Goal: Ask a question: Seek information or help from site administrators or community

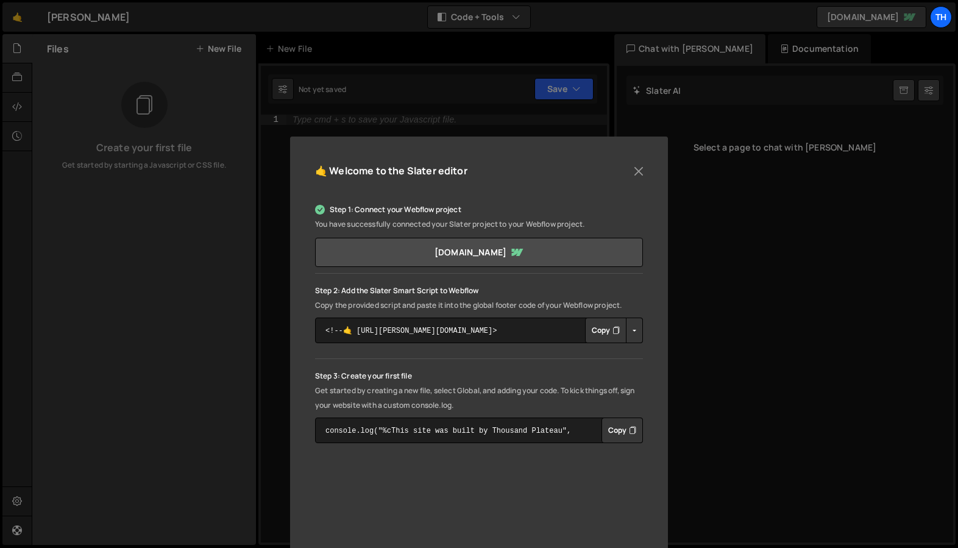
scroll to position [86, 0]
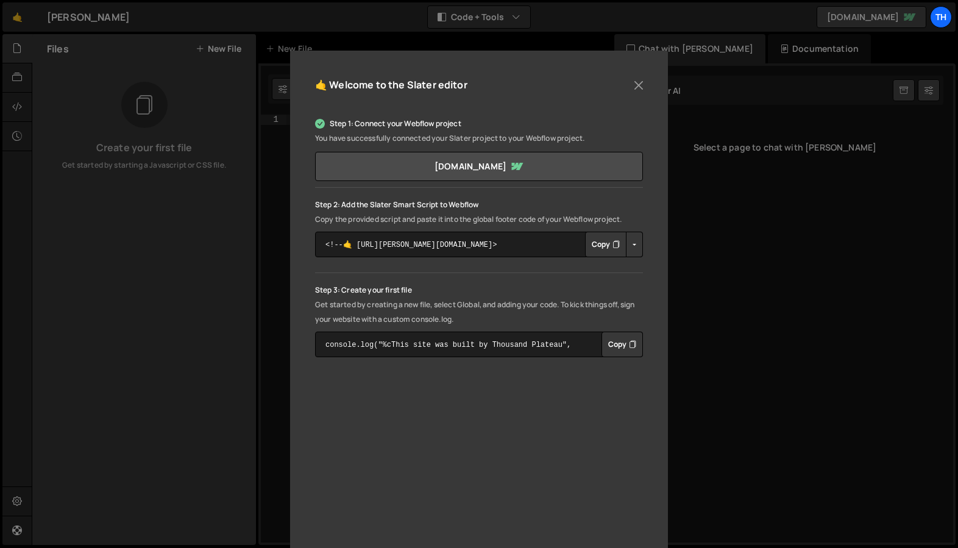
click at [606, 243] on button "Copy" at bounding box center [605, 245] width 41 height 26
click at [601, 249] on button "Copy" at bounding box center [605, 245] width 41 height 26
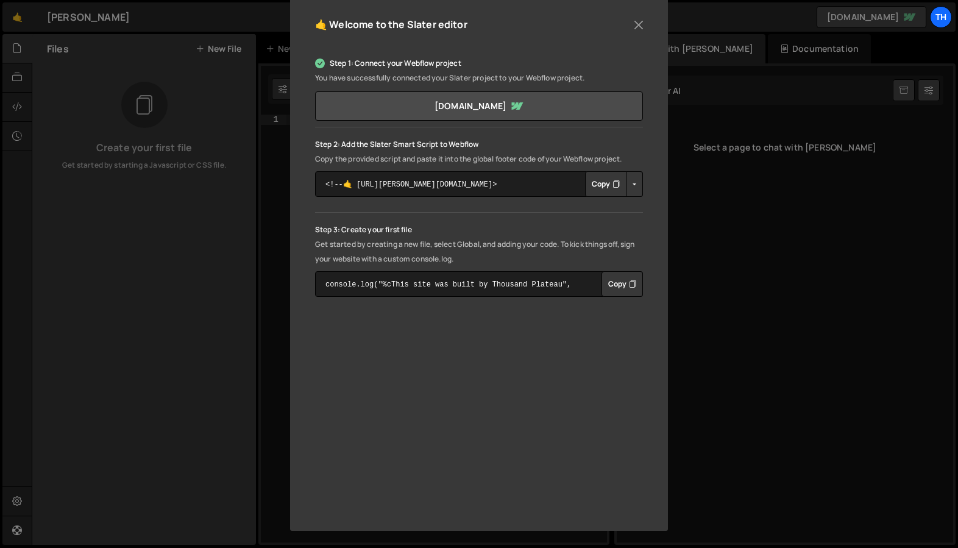
click at [624, 283] on button "Copy" at bounding box center [621, 284] width 41 height 26
click at [635, 20] on button "Close" at bounding box center [638, 25] width 18 height 18
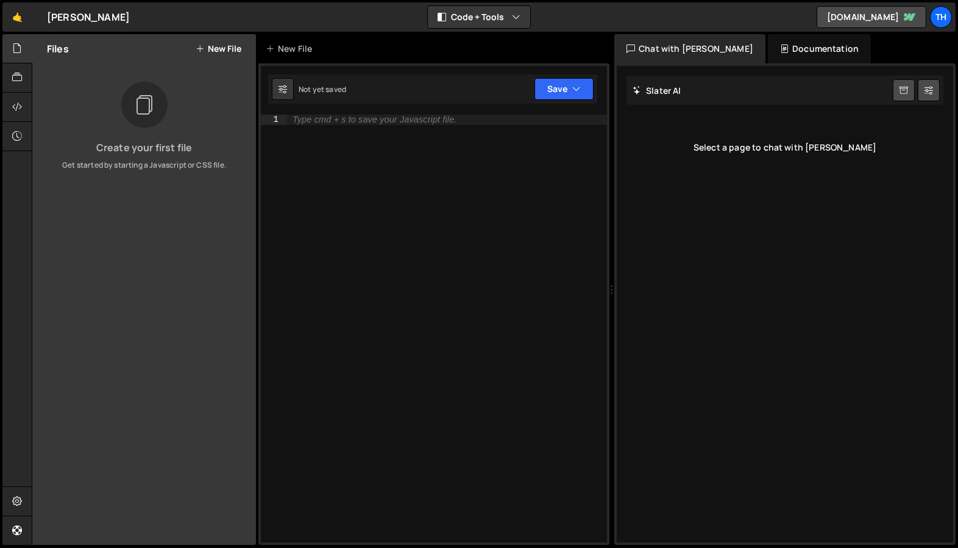
click at [200, 48] on icon at bounding box center [200, 49] width 9 height 10
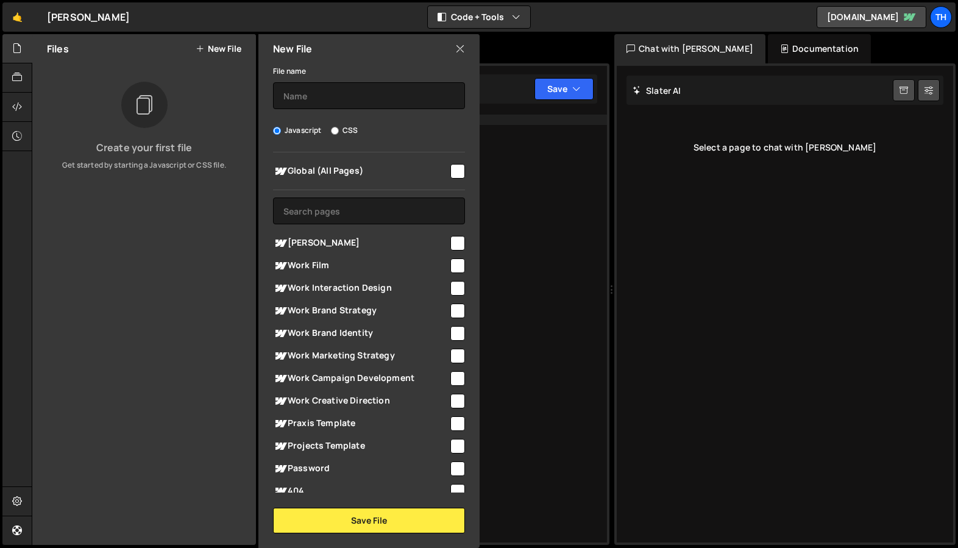
click at [452, 244] on input "checkbox" at bounding box center [457, 243] width 15 height 15
checkbox input "true"
click at [313, 96] on input "text" at bounding box center [369, 95] width 192 height 27
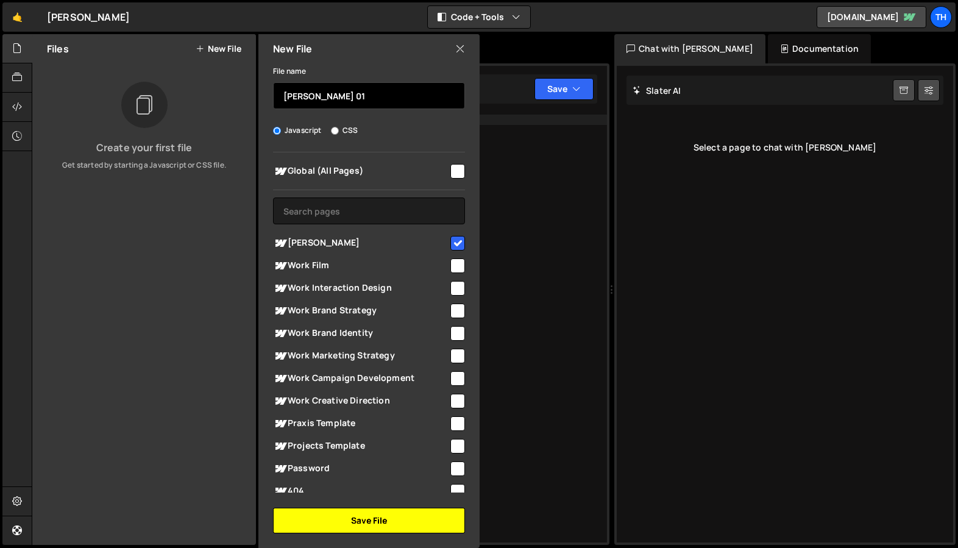
type input "[PERSON_NAME] 01"
click at [376, 520] on button "Save File" at bounding box center [369, 521] width 192 height 26
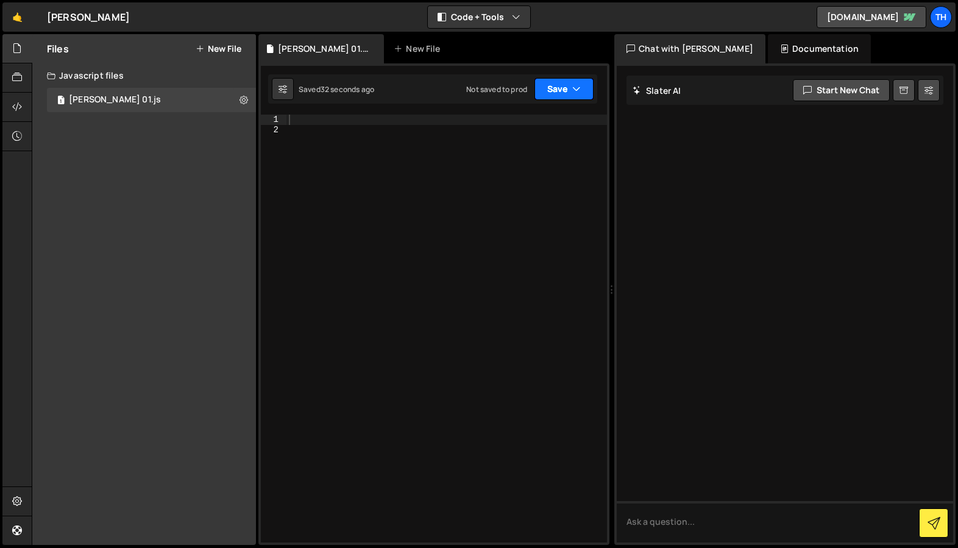
click at [551, 90] on button "Save" at bounding box center [563, 89] width 59 height 22
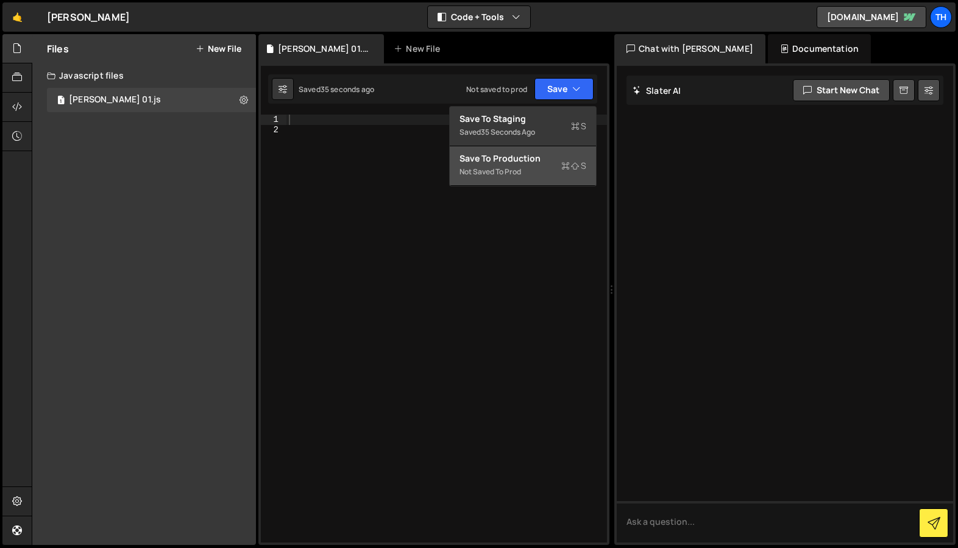
click at [506, 167] on div "Not saved to prod" at bounding box center [522, 171] width 127 height 15
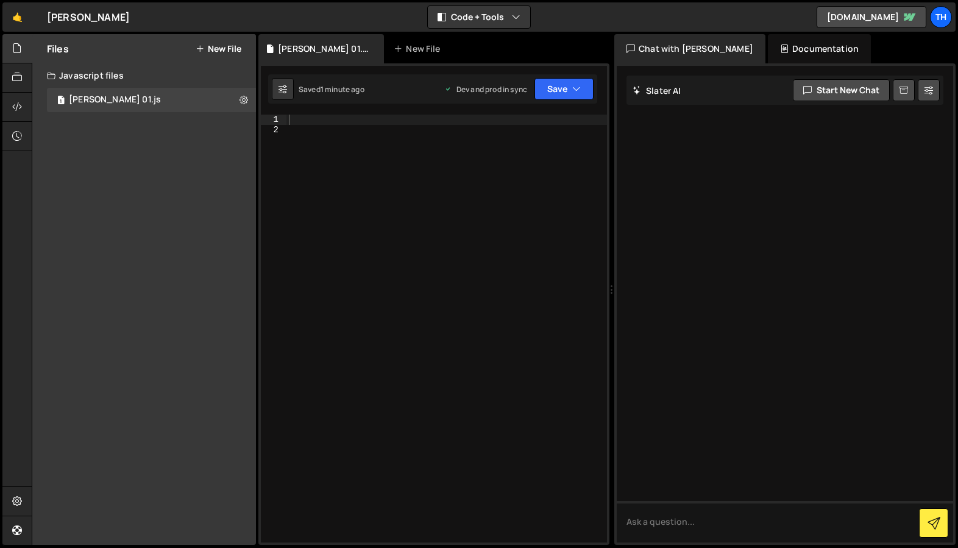
click at [297, 123] on div at bounding box center [446, 339] width 320 height 448
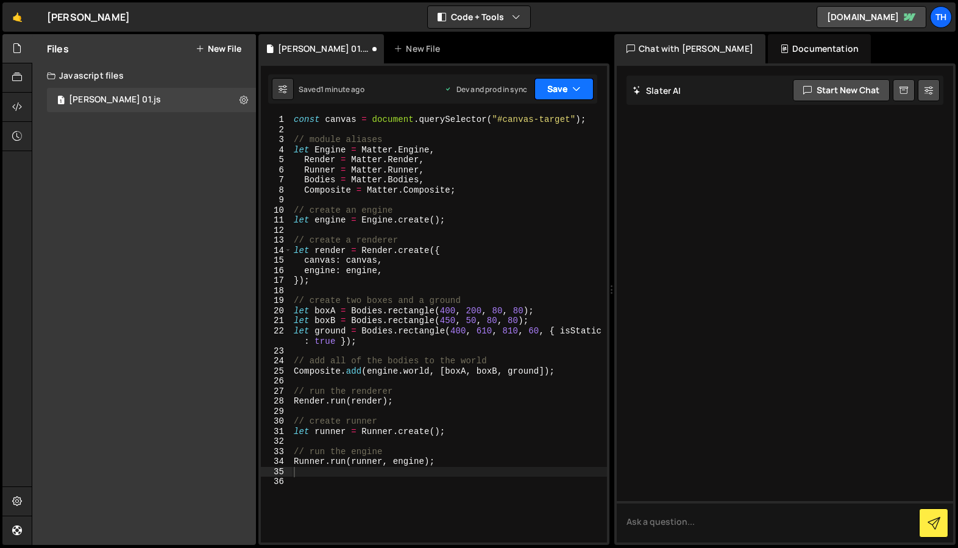
click at [576, 88] on icon "button" at bounding box center [576, 89] width 9 height 12
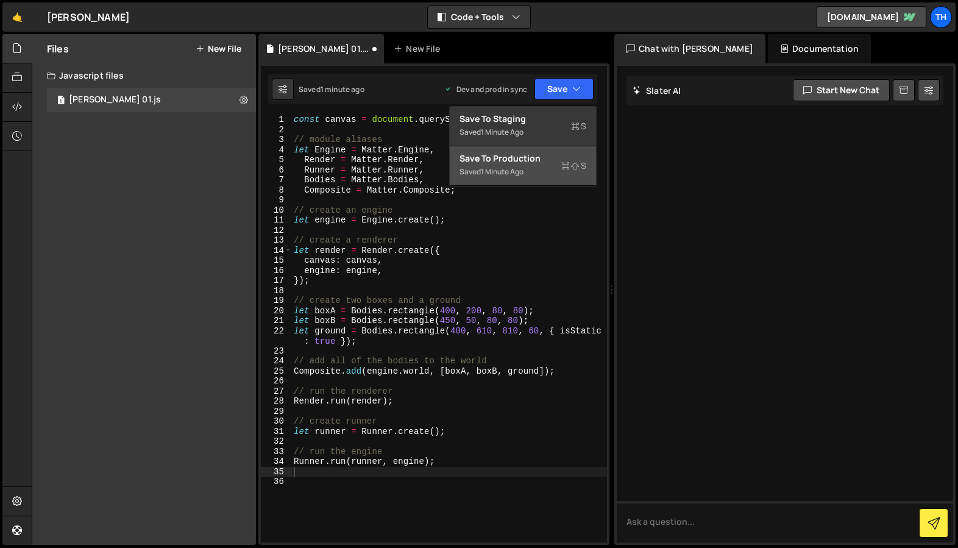
click at [509, 168] on div "1 minute ago" at bounding box center [502, 171] width 43 height 10
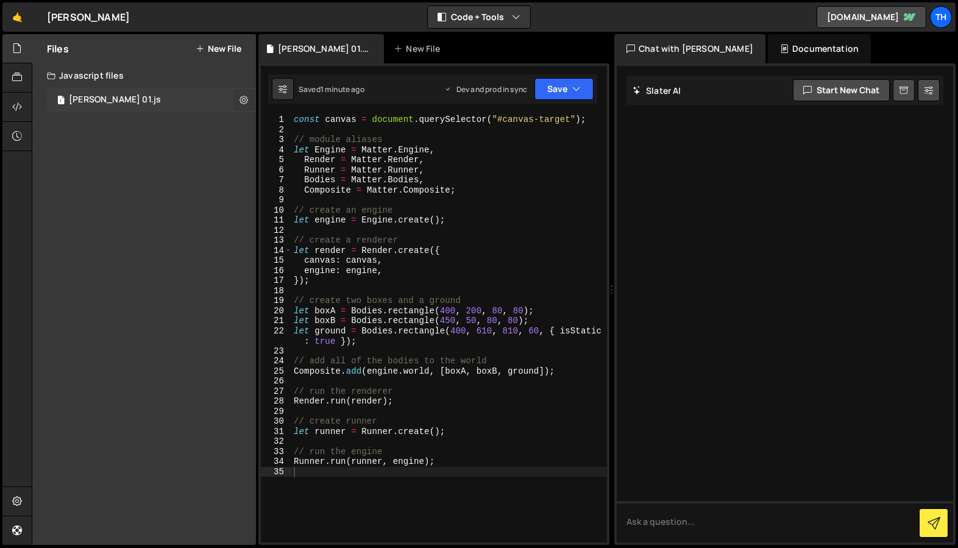
click at [244, 99] on icon at bounding box center [243, 100] width 9 height 12
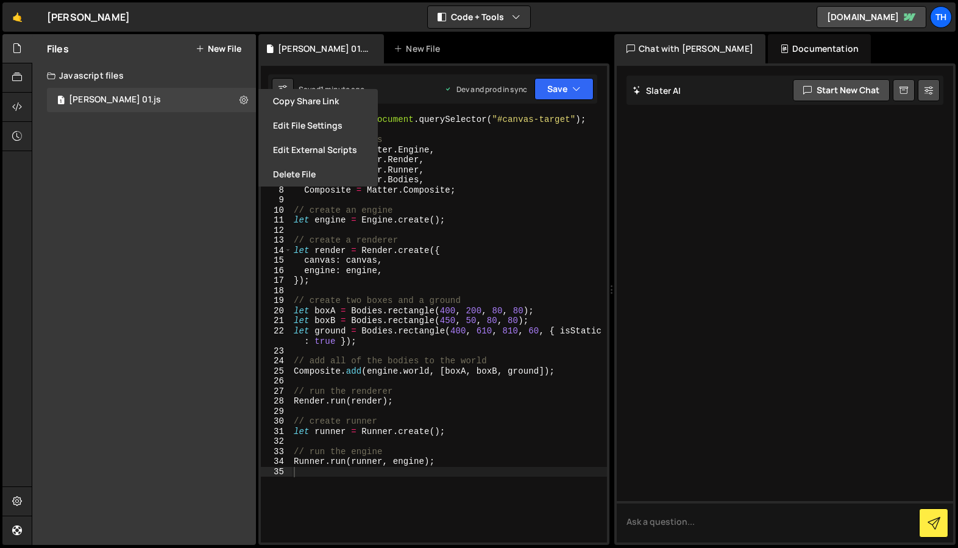
click at [172, 168] on div "Files New File Create your first file Get started by starting a Javascript or C…" at bounding box center [144, 289] width 224 height 511
click at [122, 189] on div "Files New File Create your first file Get started by starting a Javascript or C…" at bounding box center [144, 289] width 224 height 511
click at [19, 108] on icon at bounding box center [17, 106] width 10 height 13
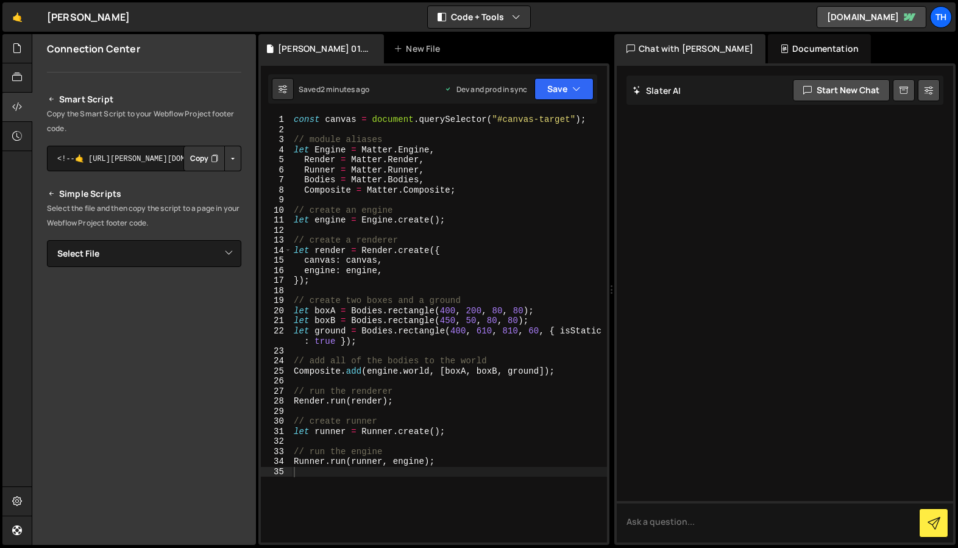
scroll to position [0, 0]
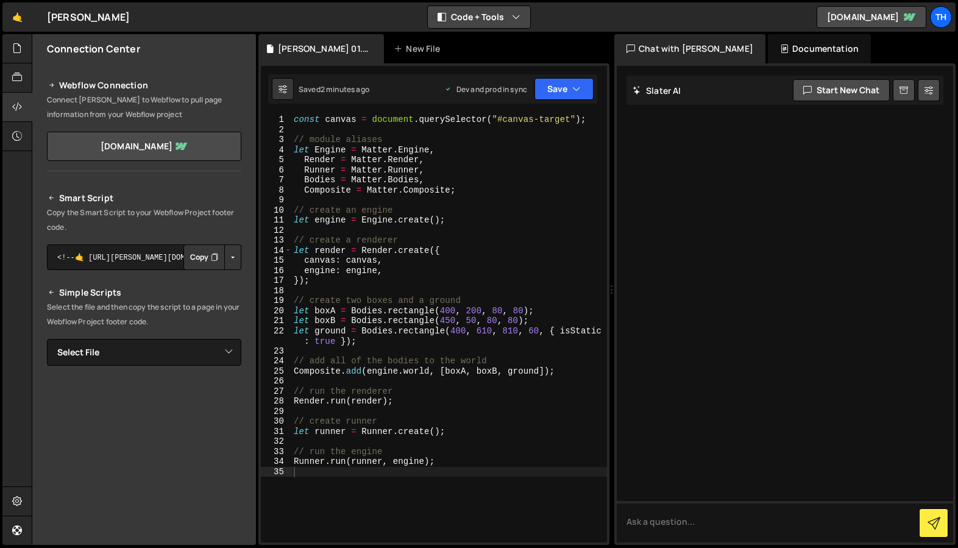
click at [514, 19] on icon "button" at bounding box center [516, 17] width 9 height 12
click at [515, 18] on icon "button" at bounding box center [516, 17] width 9 height 12
click at [18, 50] on icon at bounding box center [17, 47] width 10 height 13
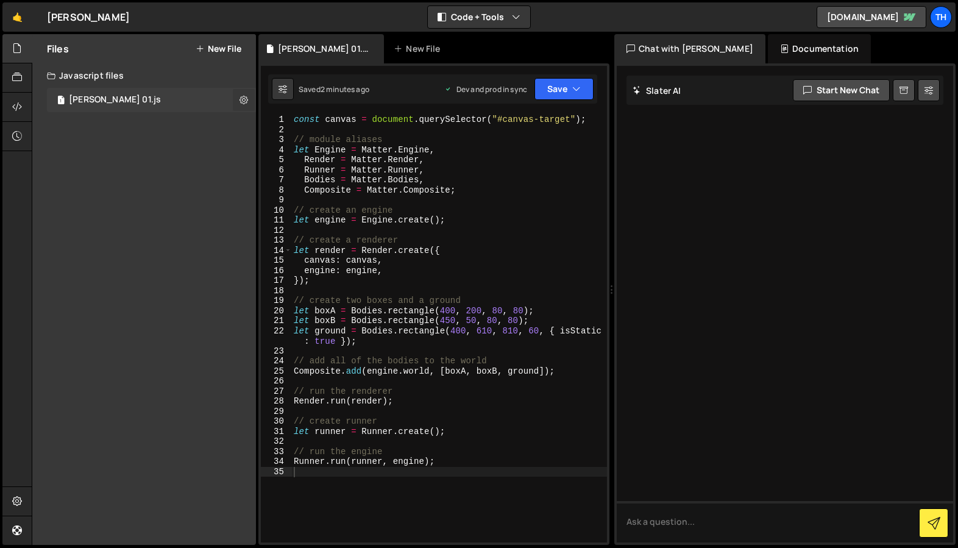
click at [242, 102] on icon at bounding box center [243, 100] width 9 height 12
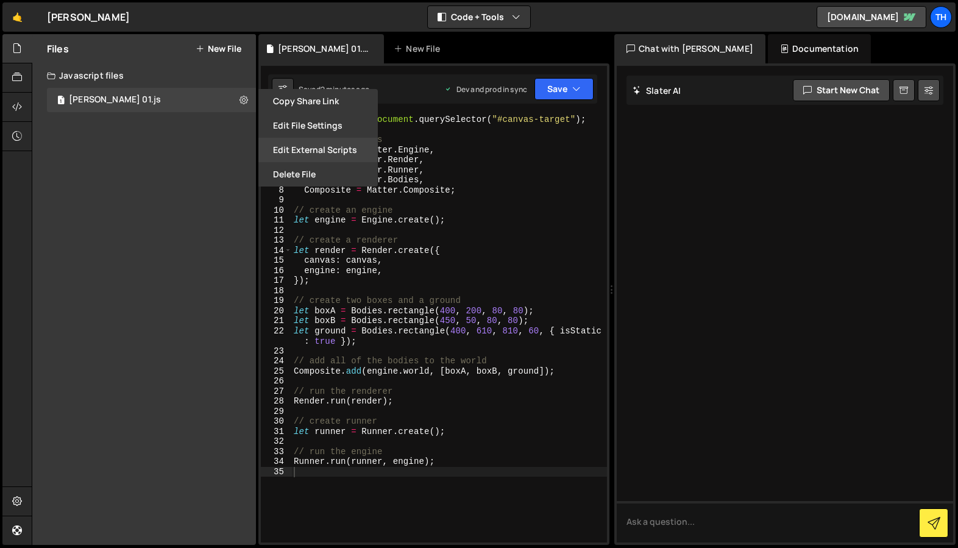
click at [285, 151] on button "Edit External Scripts" at bounding box center [317, 150] width 119 height 24
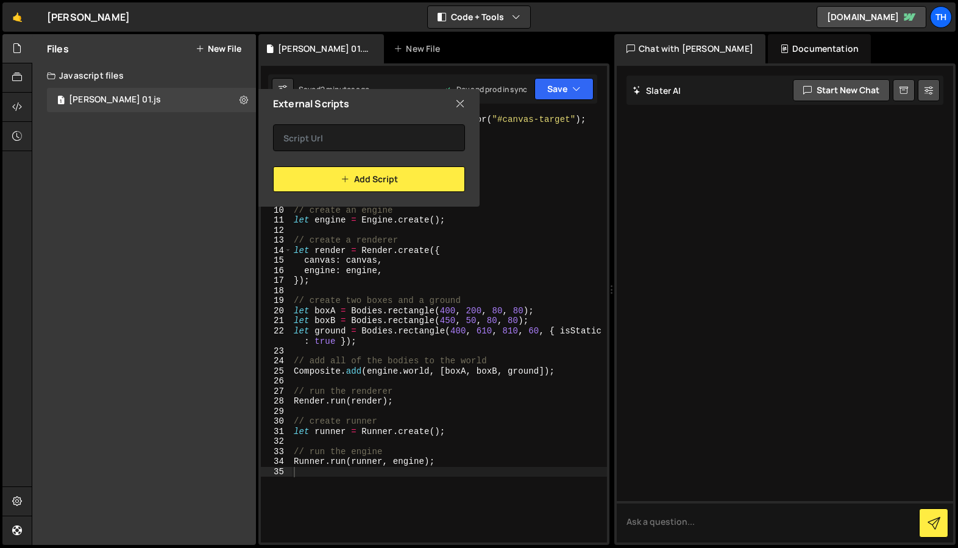
click at [459, 107] on icon at bounding box center [460, 103] width 10 height 13
checkbox input "false"
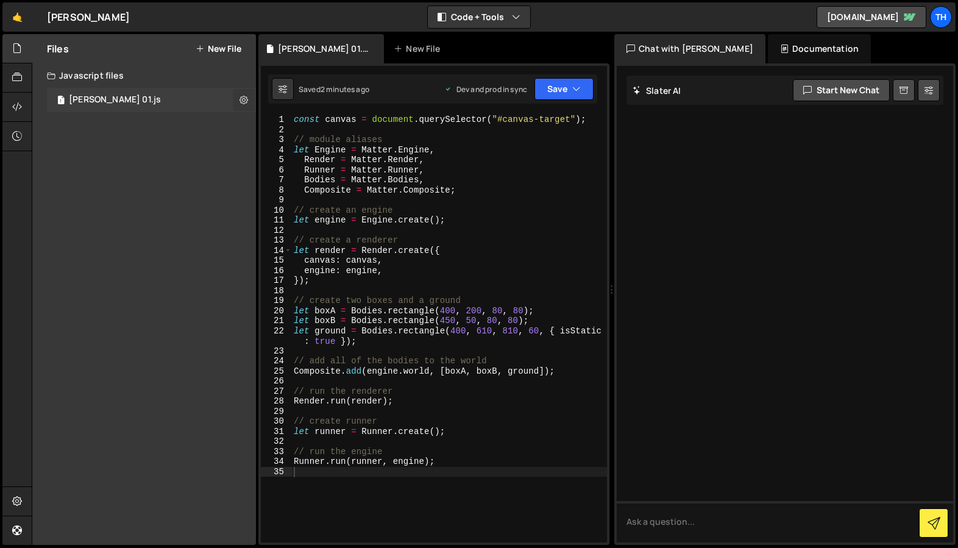
click at [244, 99] on icon at bounding box center [243, 100] width 9 height 12
type input "[PERSON_NAME] 01"
radio input "true"
checkbox input "true"
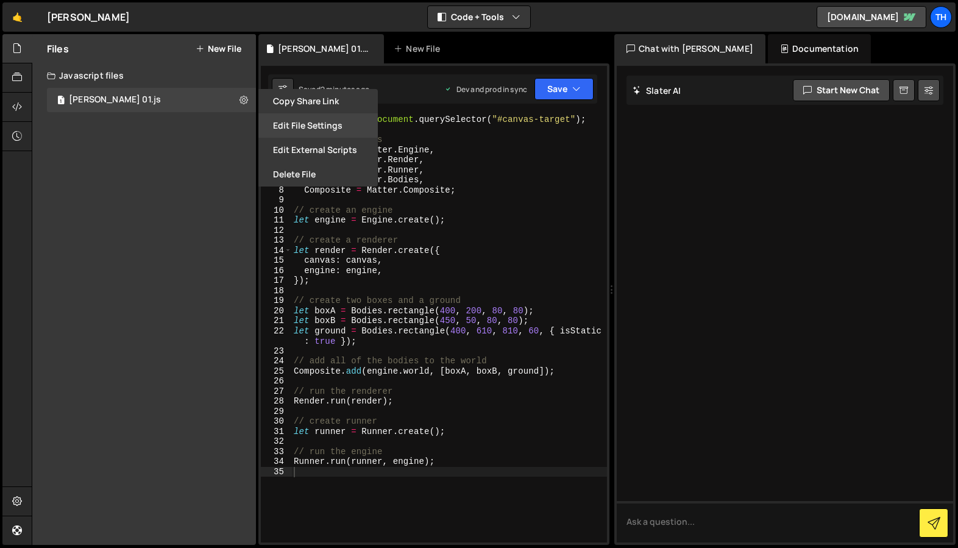
click at [319, 125] on button "Edit File Settings" at bounding box center [317, 125] width 119 height 24
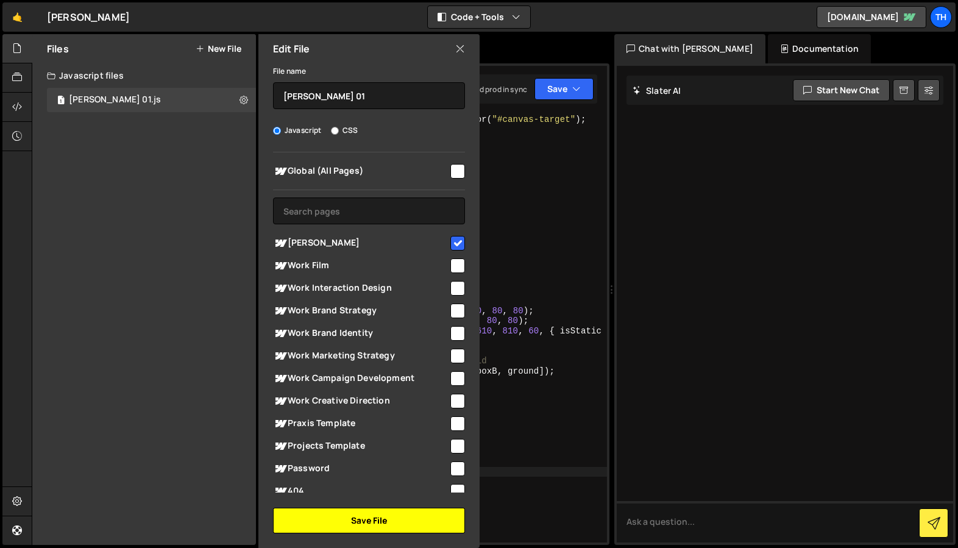
click at [344, 518] on button "Save File" at bounding box center [369, 521] width 192 height 26
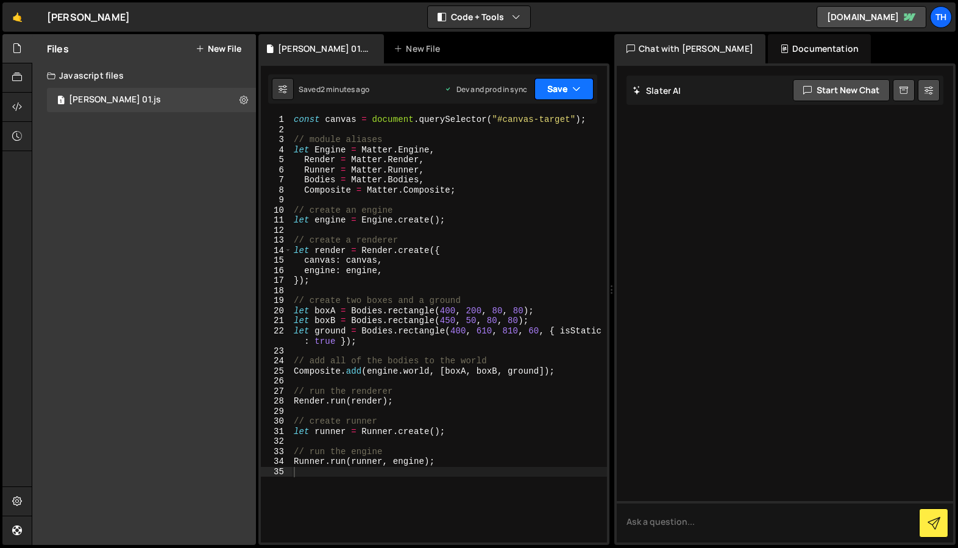
click at [580, 88] on icon "button" at bounding box center [576, 89] width 9 height 12
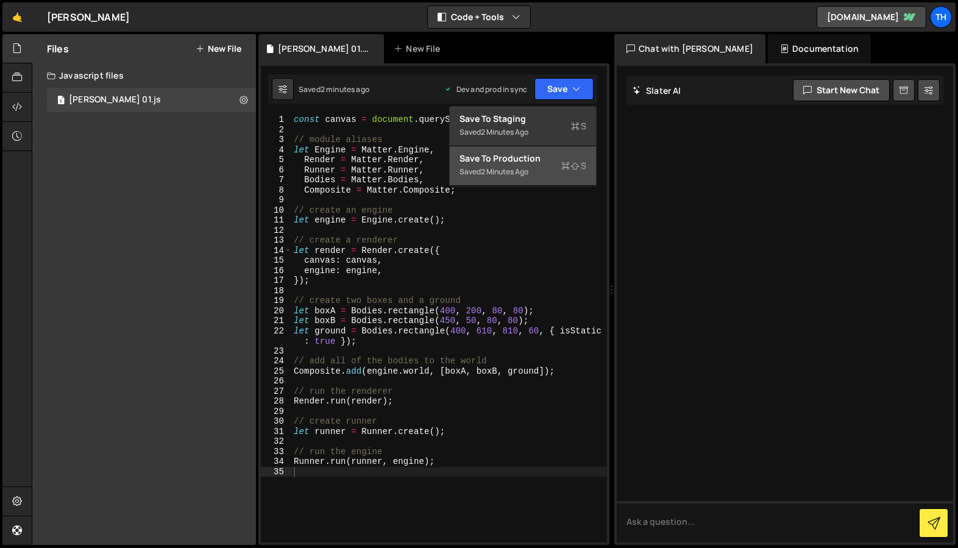
click at [540, 160] on div "Save to Production S" at bounding box center [522, 158] width 127 height 12
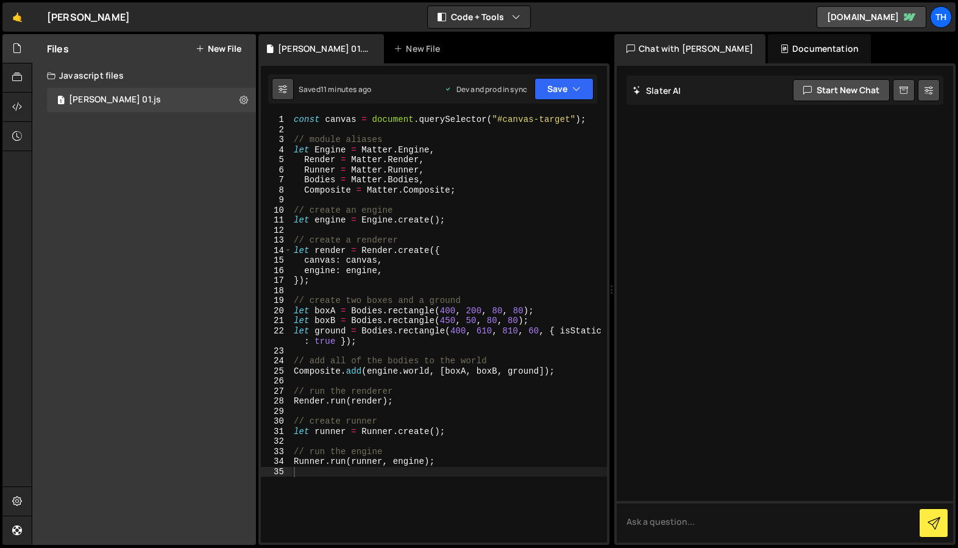
click at [281, 87] on icon at bounding box center [282, 89] width 9 height 12
select select "editor"
select select "ace/theme/monokai"
type input "14"
checkbox input "true"
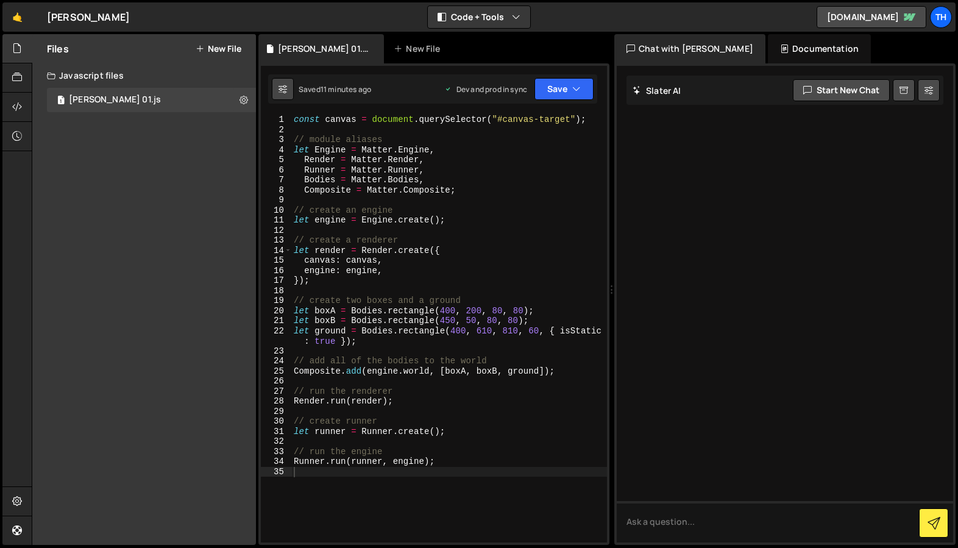
checkbox input "true"
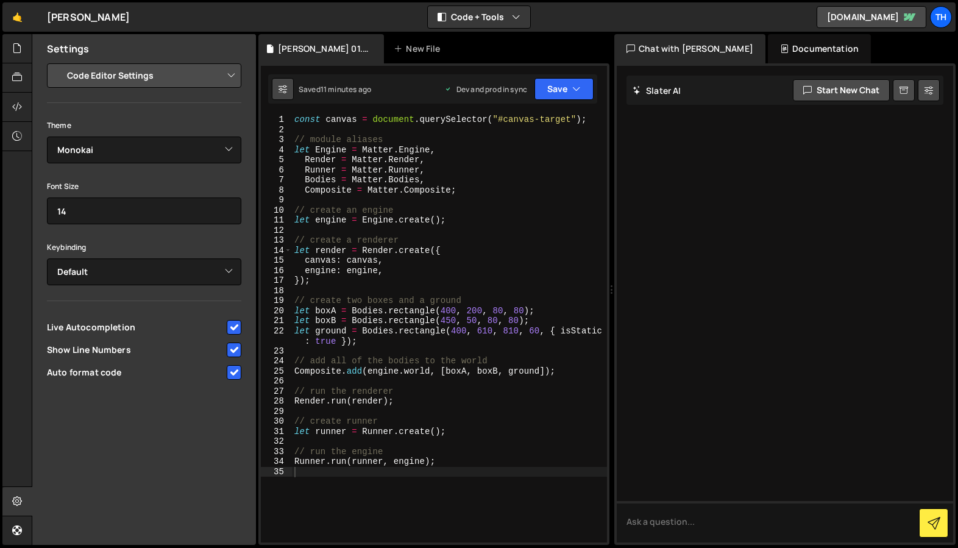
click at [281, 87] on icon at bounding box center [282, 89] width 9 height 12
click at [16, 503] on icon at bounding box center [17, 500] width 10 height 13
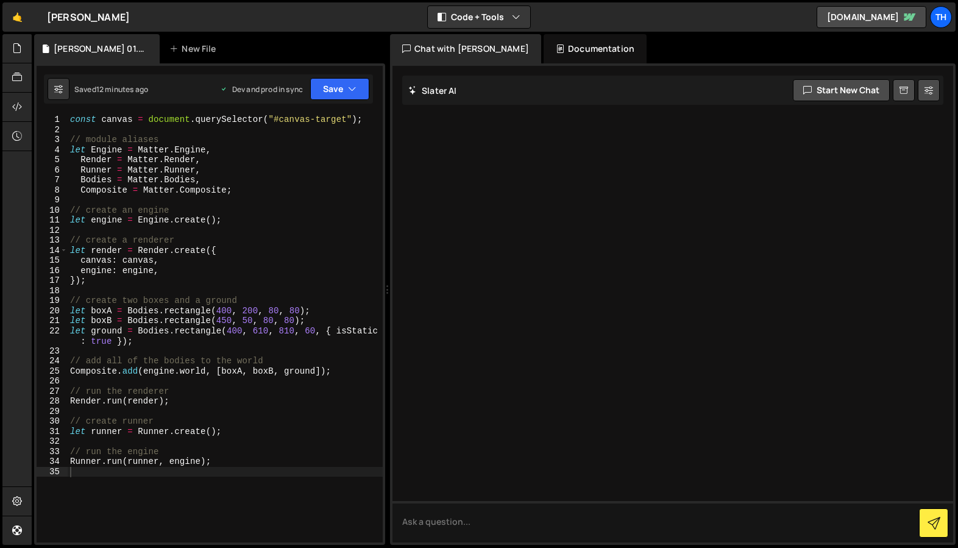
click at [549, 49] on div "Documentation" at bounding box center [594, 48] width 103 height 29
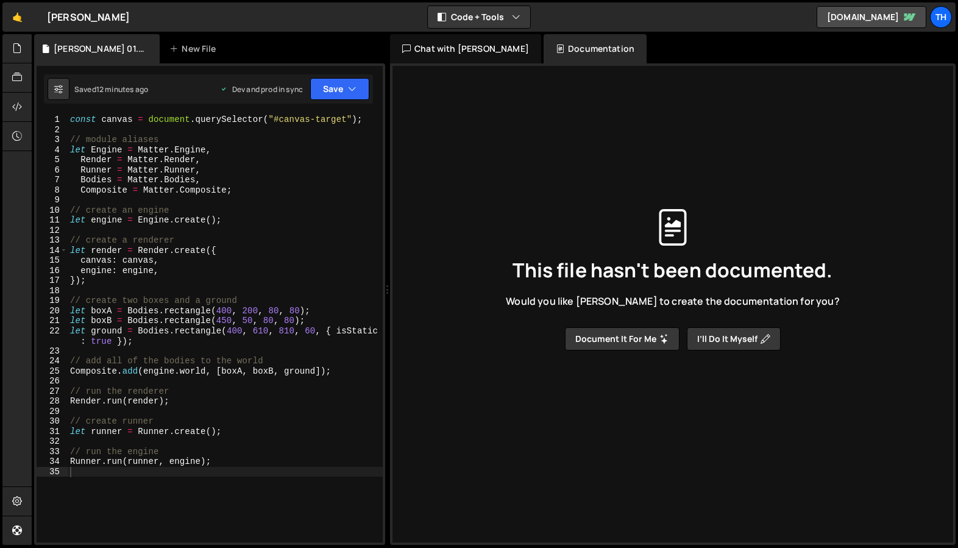
click at [445, 46] on div "Chat with [PERSON_NAME]" at bounding box center [465, 48] width 151 height 29
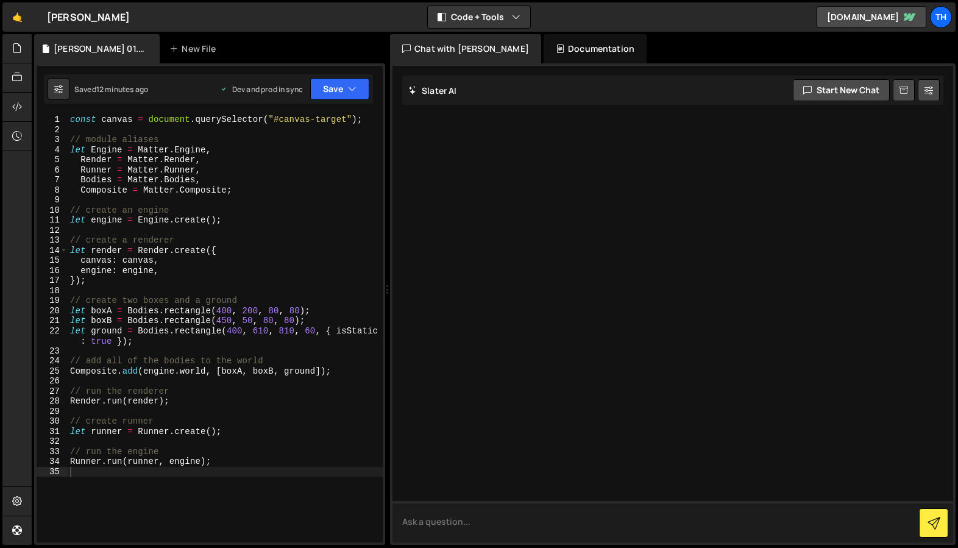
click at [413, 526] on textarea at bounding box center [672, 521] width 561 height 41
type textarea "where in webflow can i see my js file?"
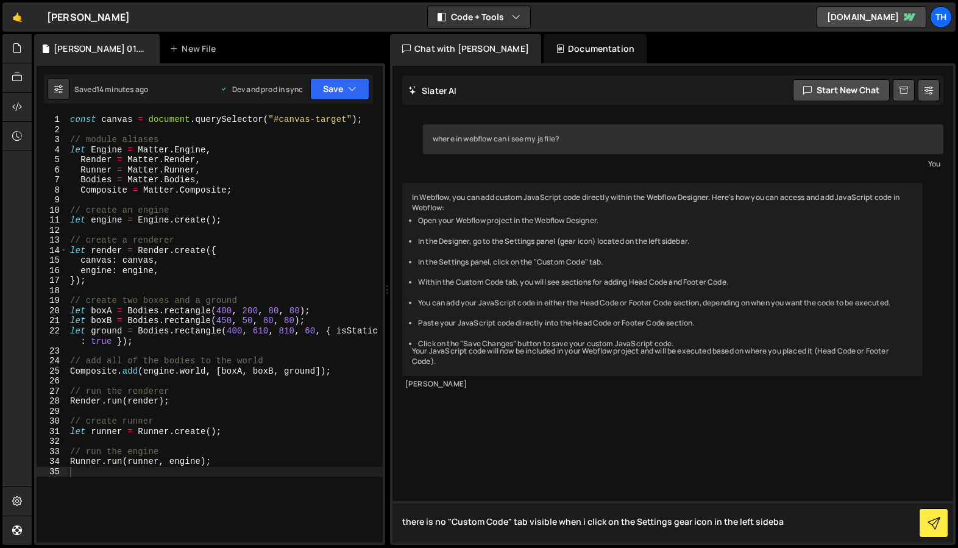
type textarea "there is no "Custom Code" tab visible when i click on the Settings gear icon in…"
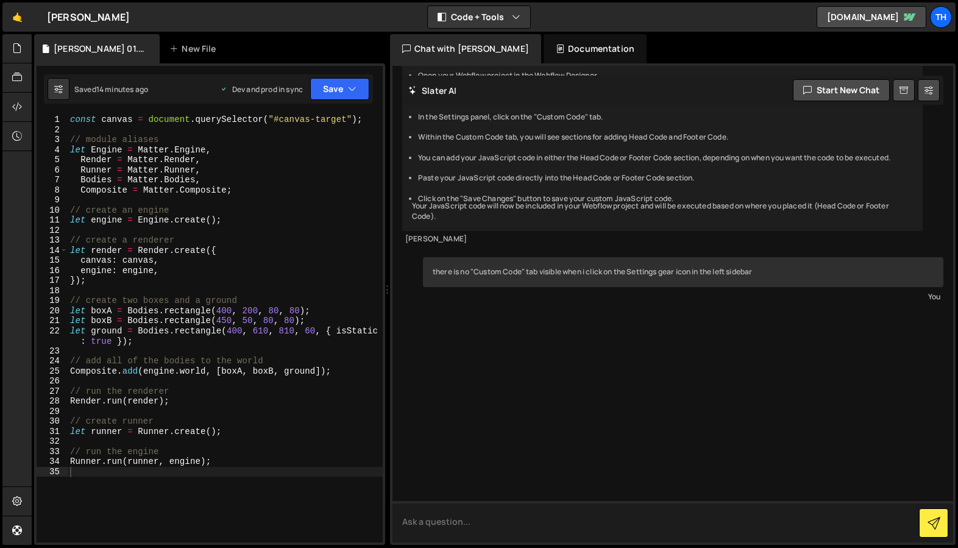
scroll to position [205, 0]
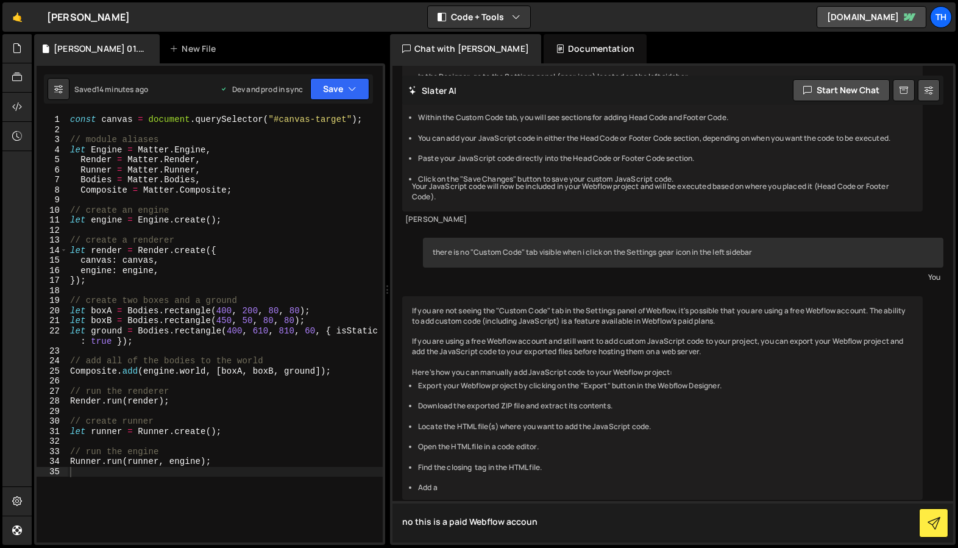
type textarea "no this is a paid Webflow account"
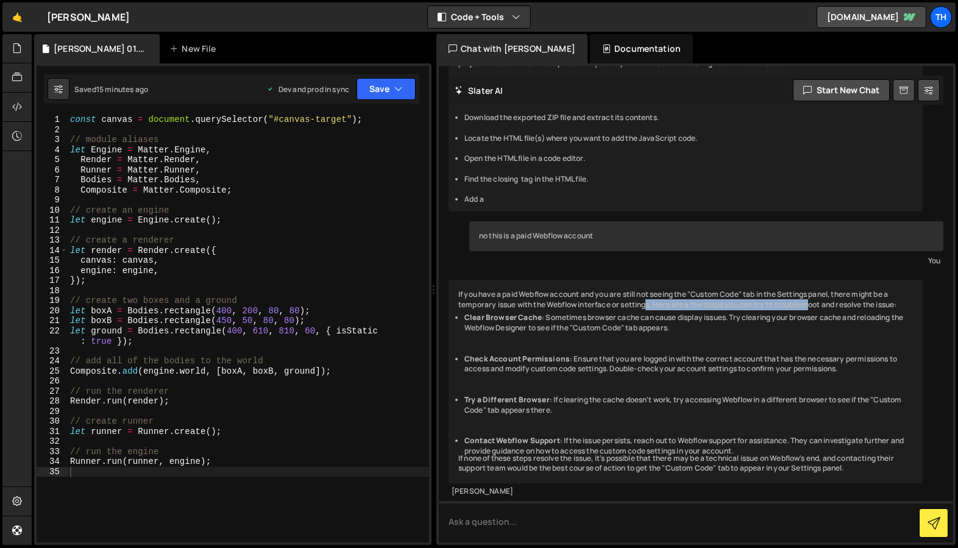
scroll to position [535, 0]
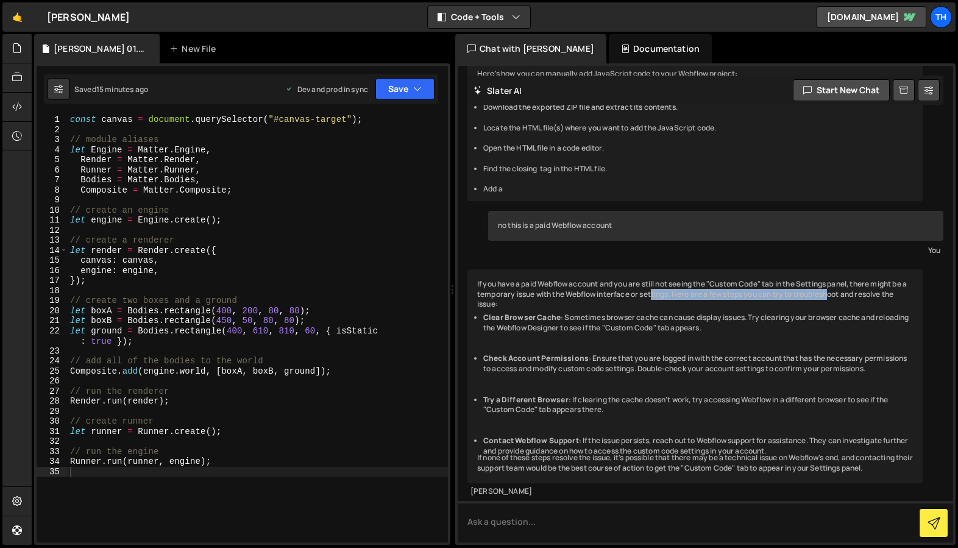
drag, startPoint x: 386, startPoint y: 289, endPoint x: 670, endPoint y: 274, distance: 283.7
click at [670, 274] on div "Files New File Create your first file Get started by starting a Javascript or C…" at bounding box center [495, 289] width 926 height 511
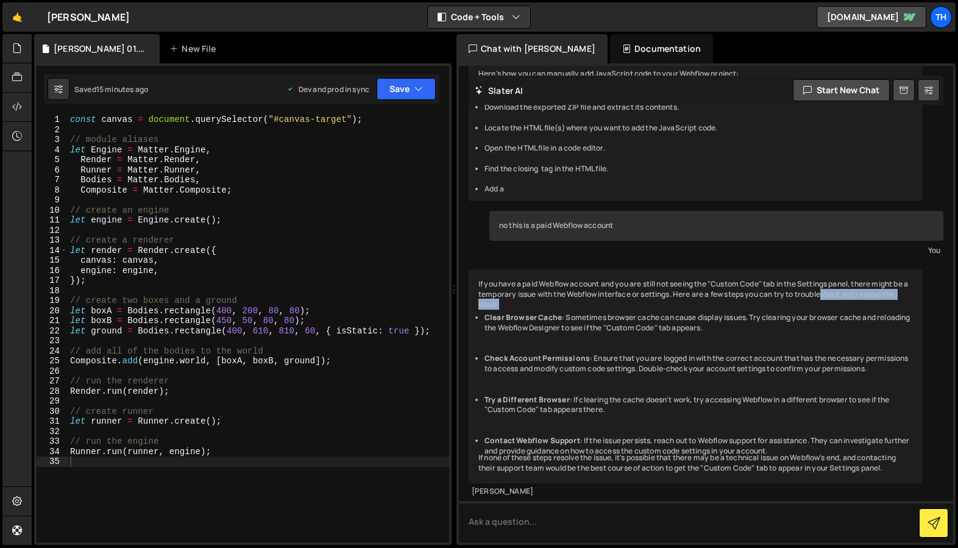
drag, startPoint x: 451, startPoint y: 288, endPoint x: 671, endPoint y: 281, distance: 219.4
click at [671, 281] on div "Files New File Create your first file Get started by starting a Javascript or C…" at bounding box center [495, 289] width 926 height 511
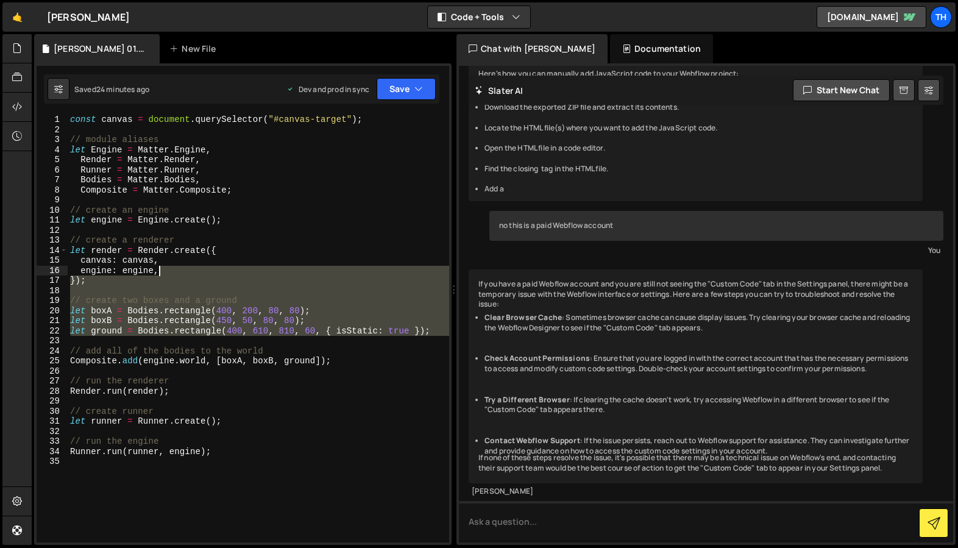
drag, startPoint x: 201, startPoint y: 342, endPoint x: 160, endPoint y: 273, distance: 80.6
click at [160, 273] on div "const canvas = document . querySelector ( "#canvas-target" ) ; // module aliase…" at bounding box center [258, 339] width 381 height 448
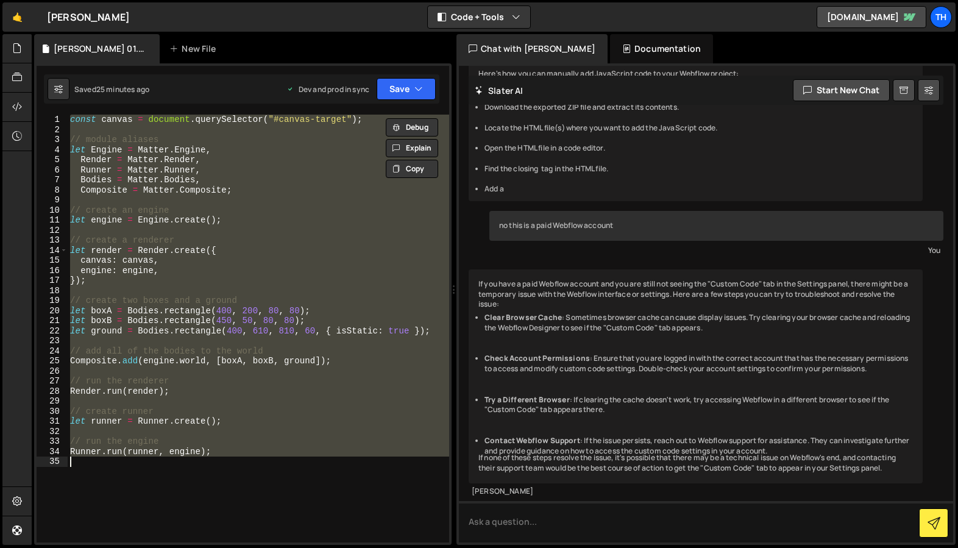
paste textarea "Composite.add([DOMAIN_NAME], mouseConstraint);"
type textarea "Composite.add([DOMAIN_NAME], mouseConstraint);"
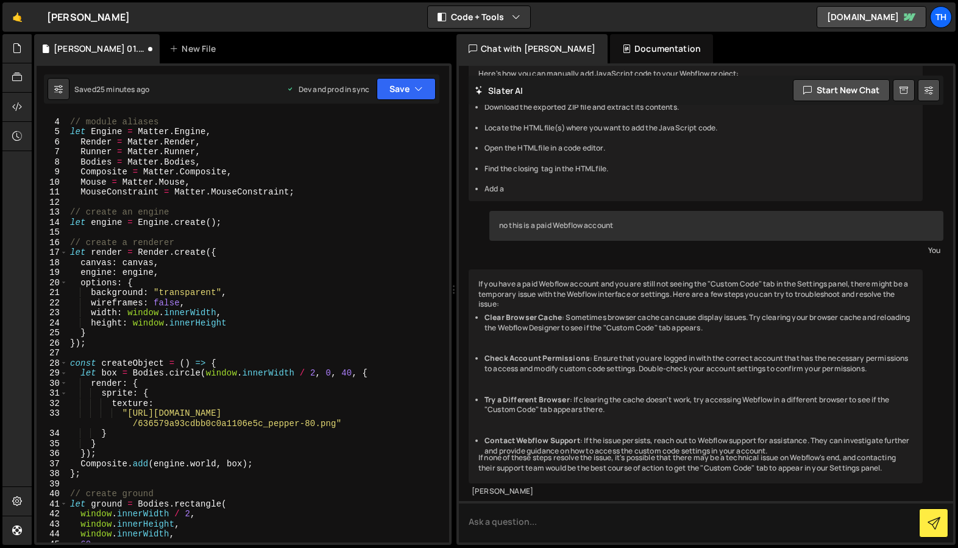
scroll to position [0, 0]
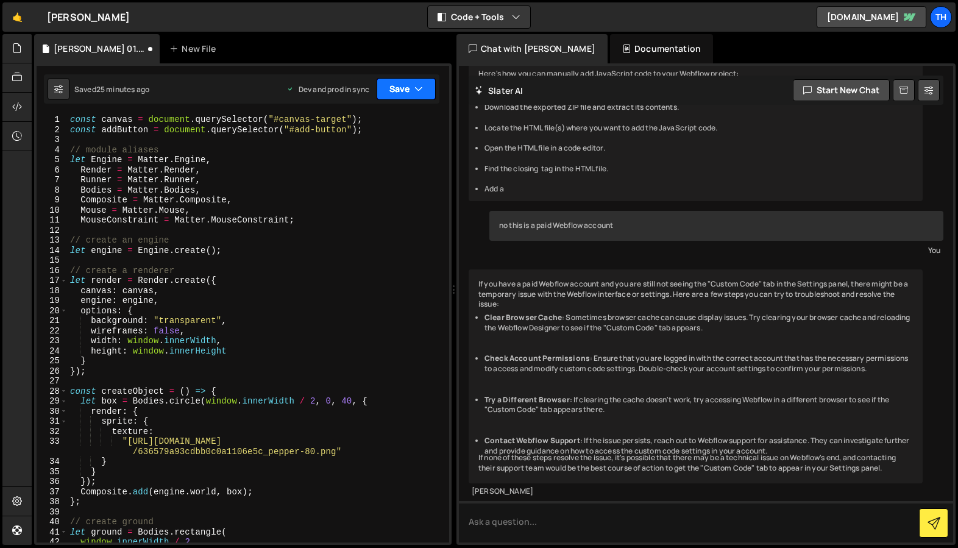
click at [394, 90] on button "Save" at bounding box center [406, 89] width 59 height 22
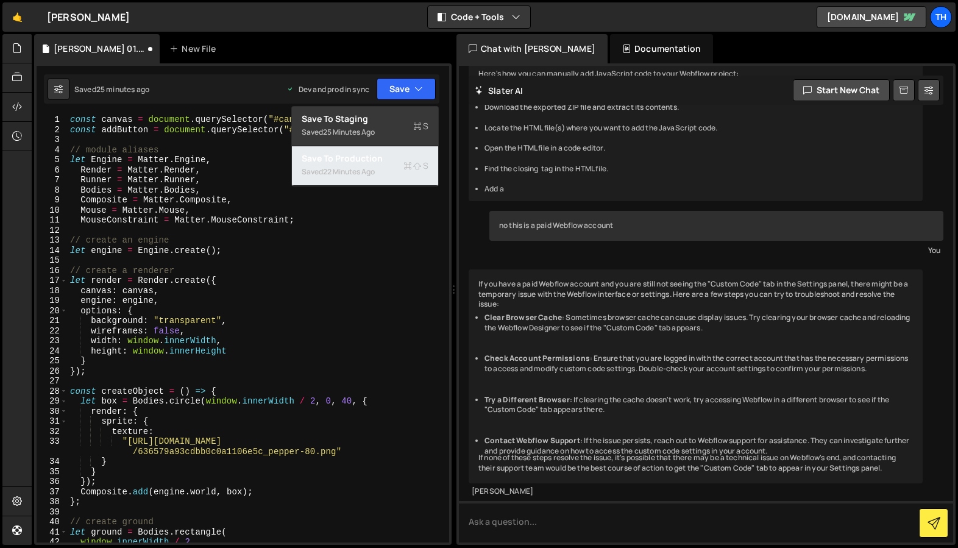
click at [359, 166] on div "22 minutes ago" at bounding box center [349, 171] width 52 height 10
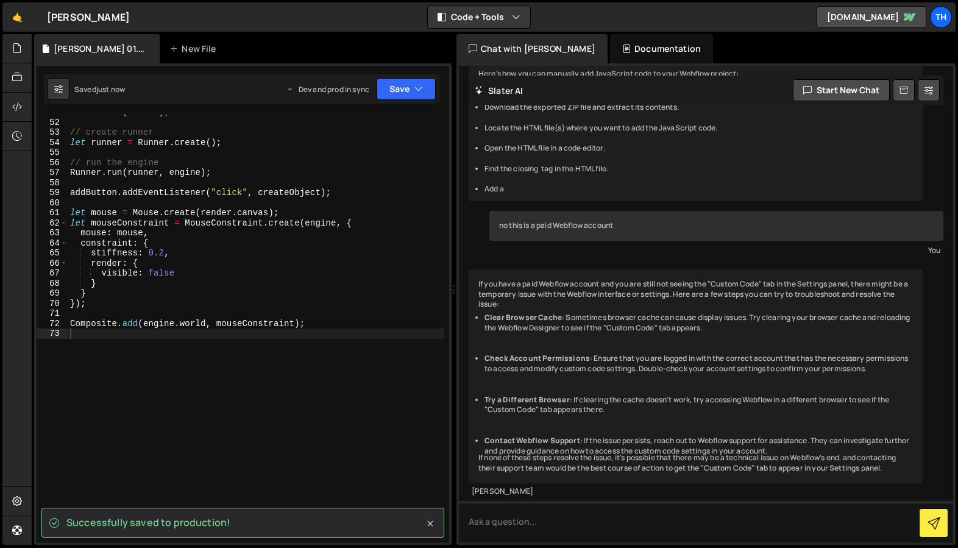
click at [430, 522] on icon at bounding box center [430, 523] width 12 height 12
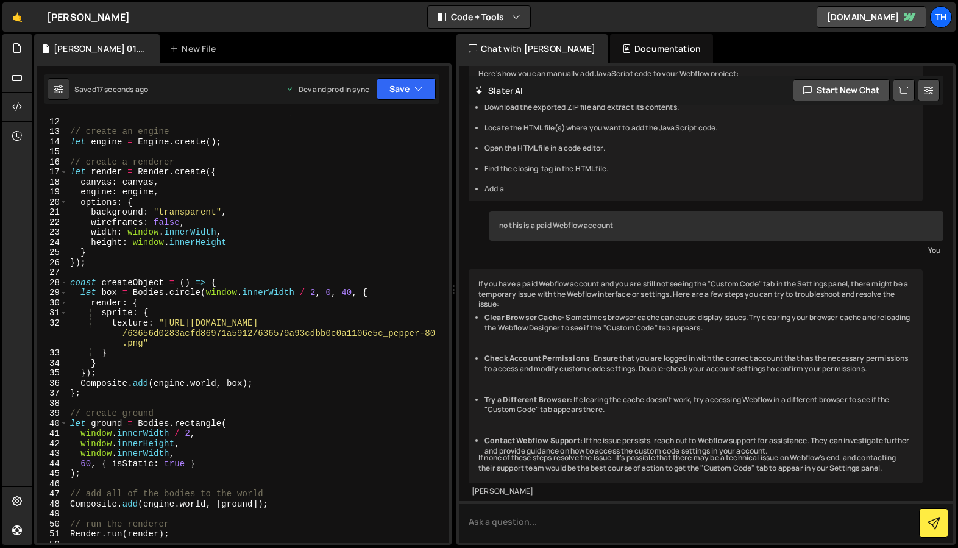
scroll to position [105, 0]
click at [610, 48] on div "Documentation" at bounding box center [661, 48] width 103 height 29
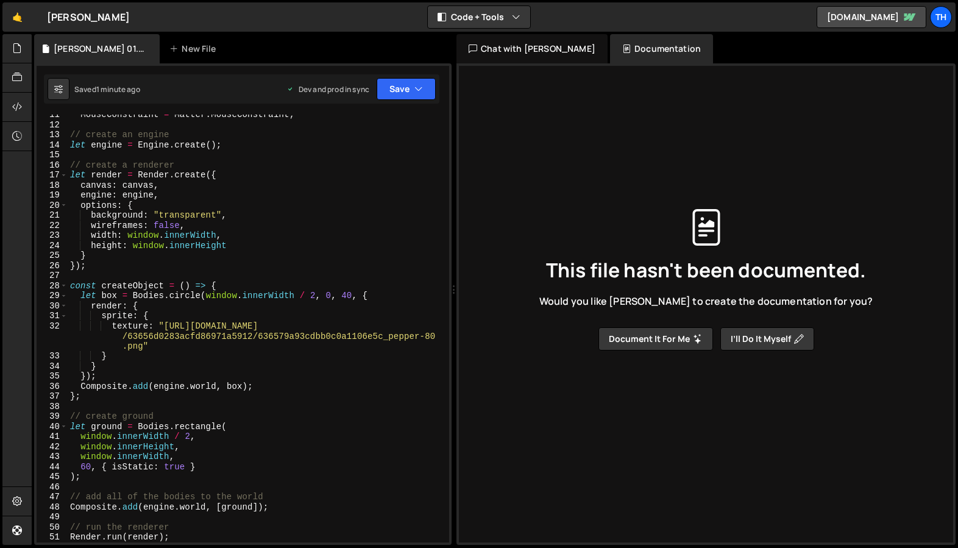
click at [520, 50] on div "Chat with [PERSON_NAME]" at bounding box center [531, 48] width 151 height 29
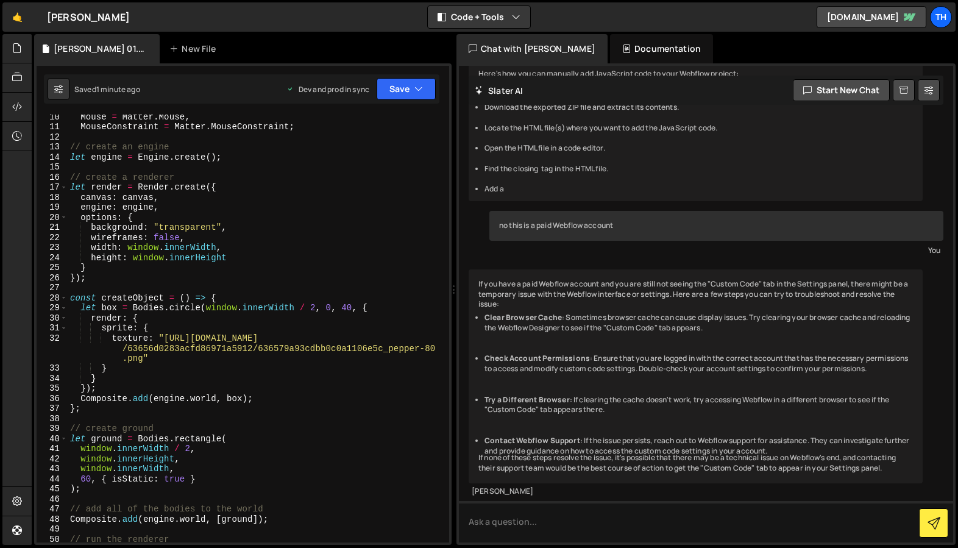
scroll to position [0, 0]
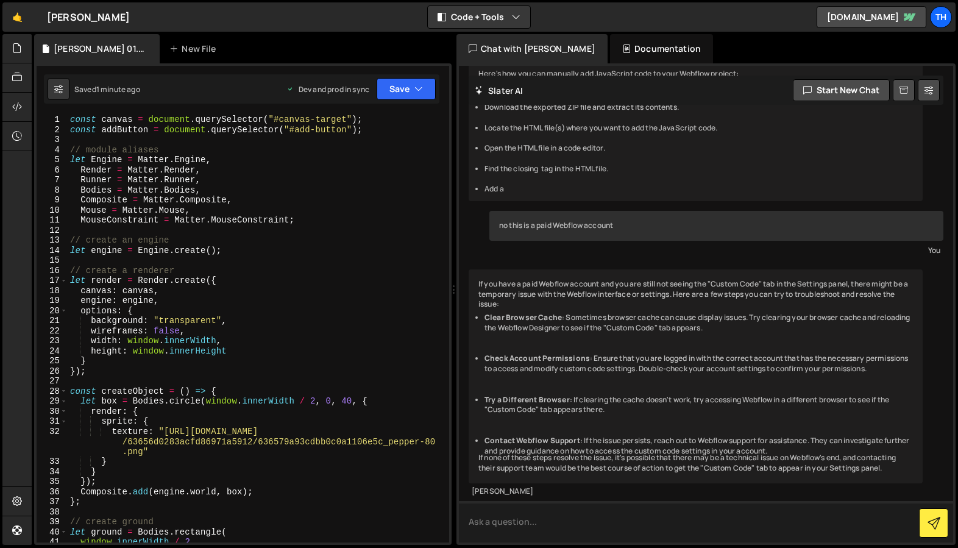
click at [500, 528] on textarea at bounding box center [706, 521] width 494 height 41
type textarea "w"
type textarea "how can my webflow page find the js script i made here?"
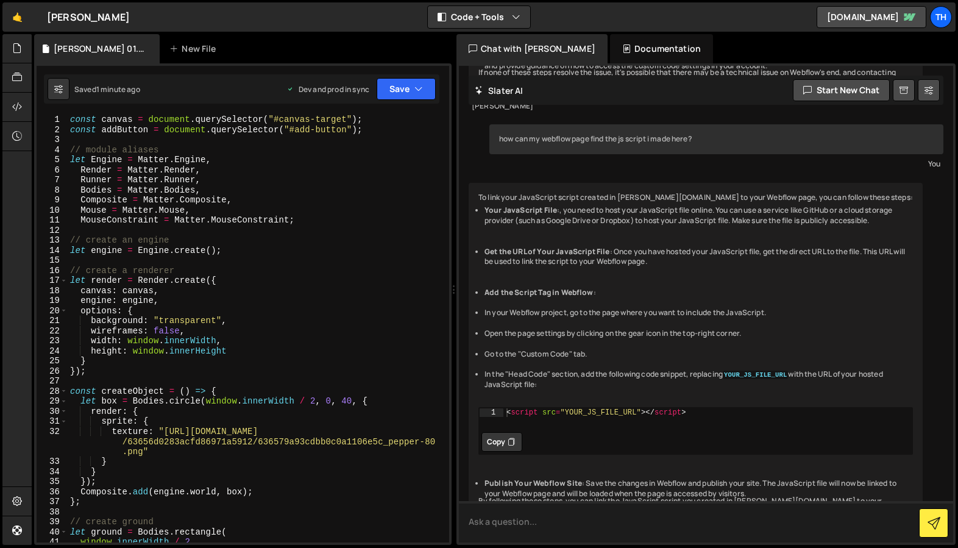
scroll to position [1014, 0]
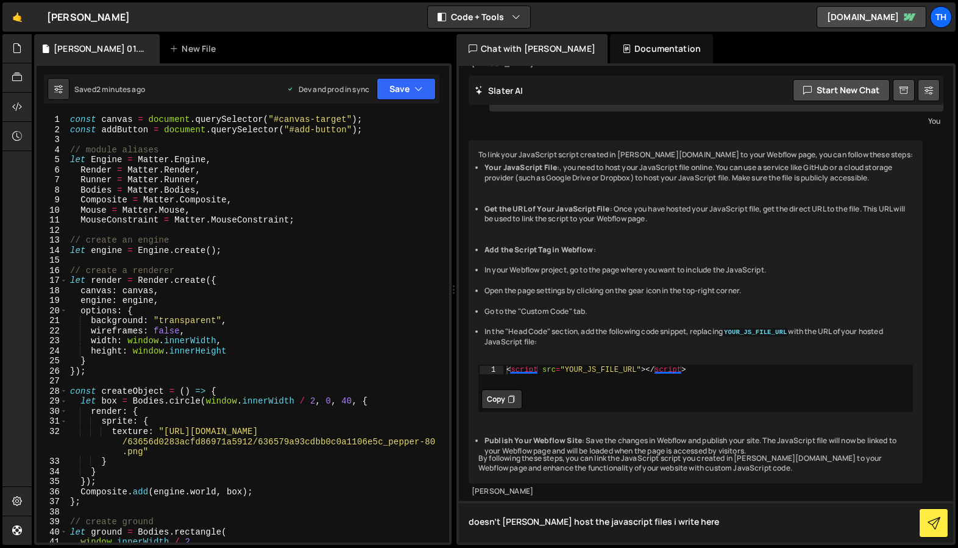
type textarea "doesn't [PERSON_NAME] host the javascript files i write here?"
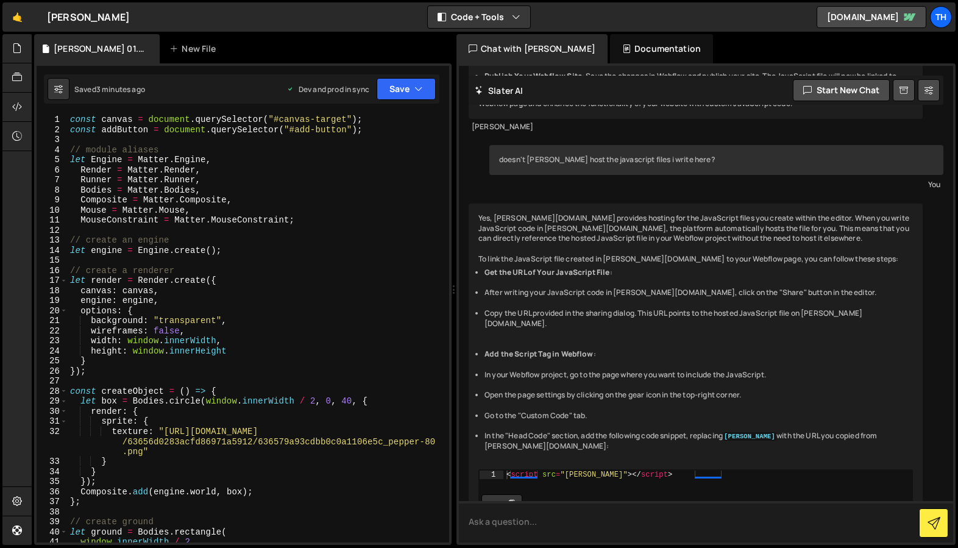
scroll to position [1265, 0]
click at [942, 16] on div "Th" at bounding box center [941, 17] width 22 height 22
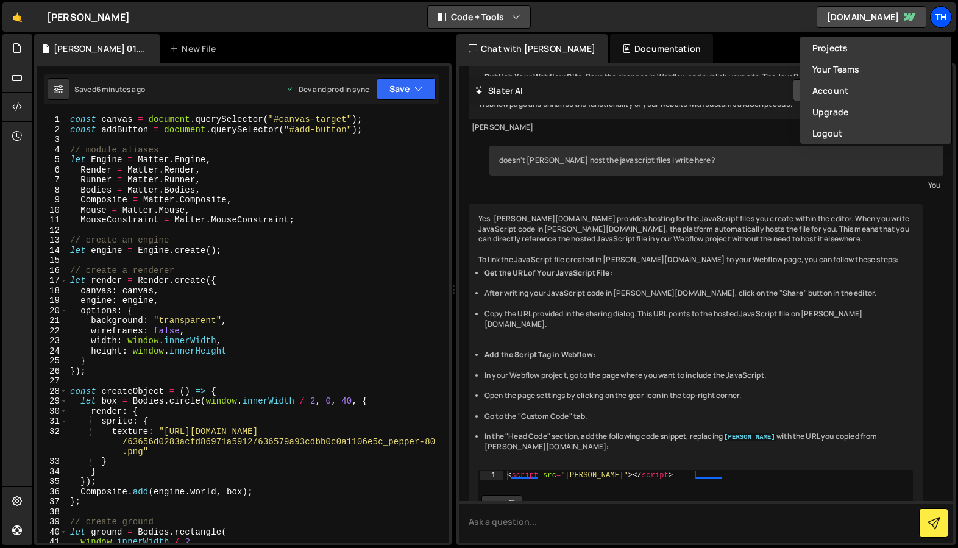
click at [942, 16] on div "Th" at bounding box center [941, 17] width 22 height 22
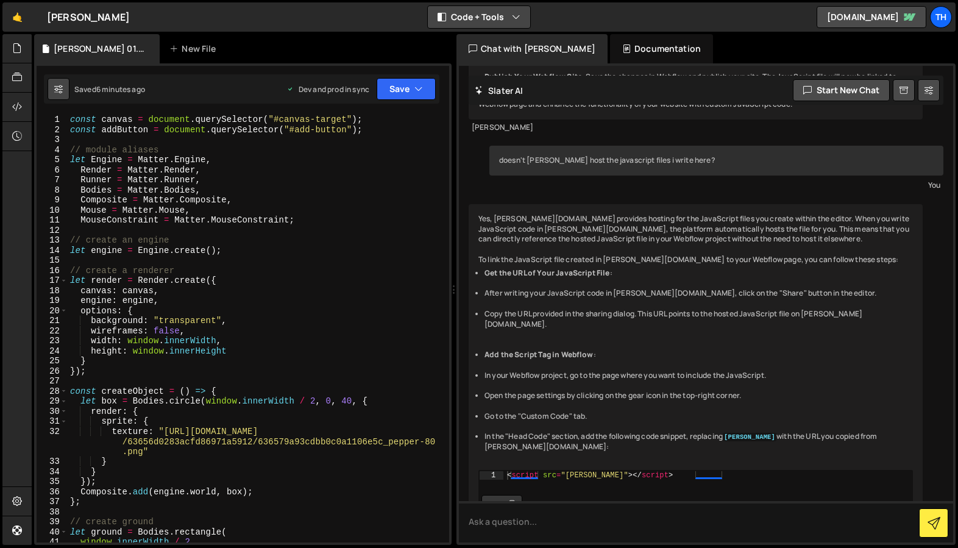
click at [58, 91] on icon at bounding box center [58, 89] width 9 height 12
select select "editor"
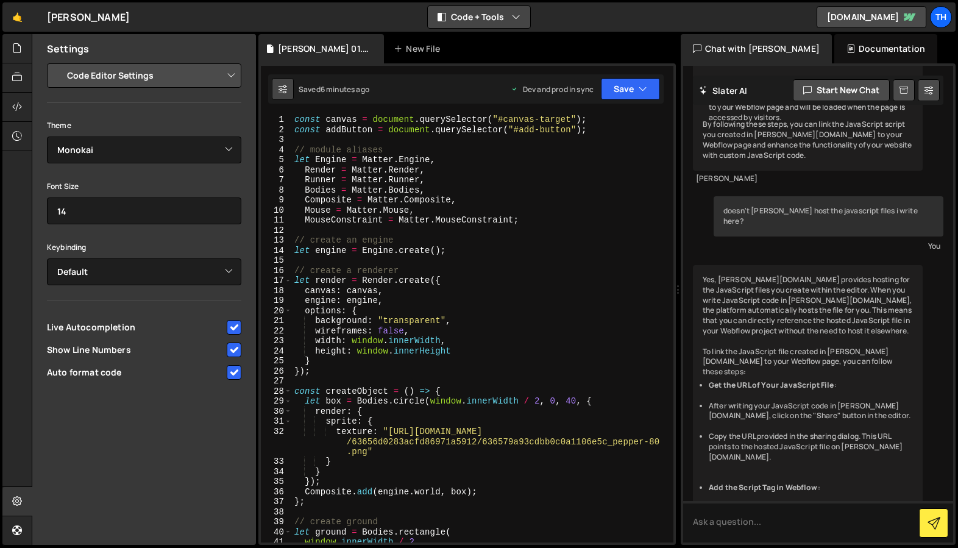
scroll to position [1644, 0]
click at [286, 87] on icon at bounding box center [282, 89] width 9 height 12
click at [281, 88] on icon at bounding box center [282, 89] width 9 height 12
click at [19, 504] on icon at bounding box center [17, 500] width 10 height 13
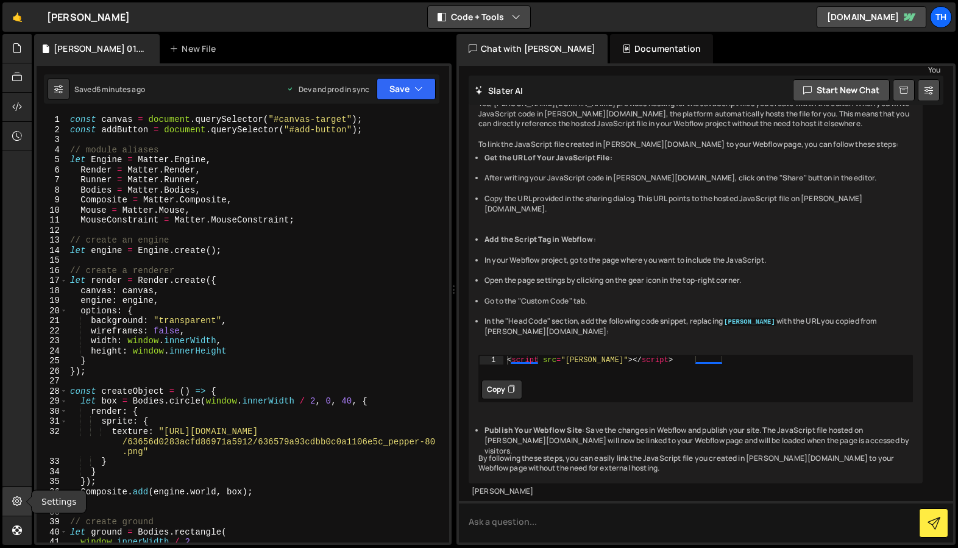
scroll to position [1265, 0]
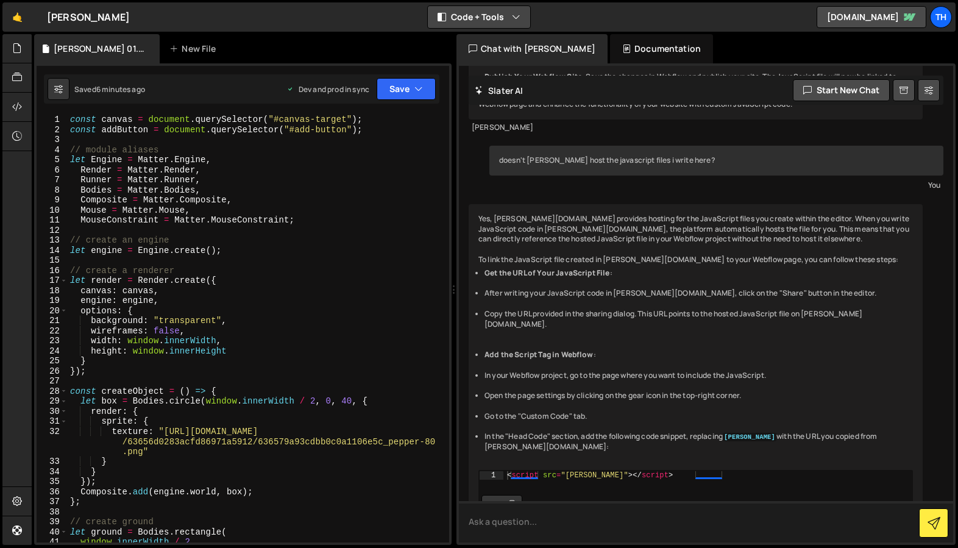
click at [495, 525] on textarea at bounding box center [706, 521] width 494 height 41
type textarea "where is the "Share" button in the editor?"
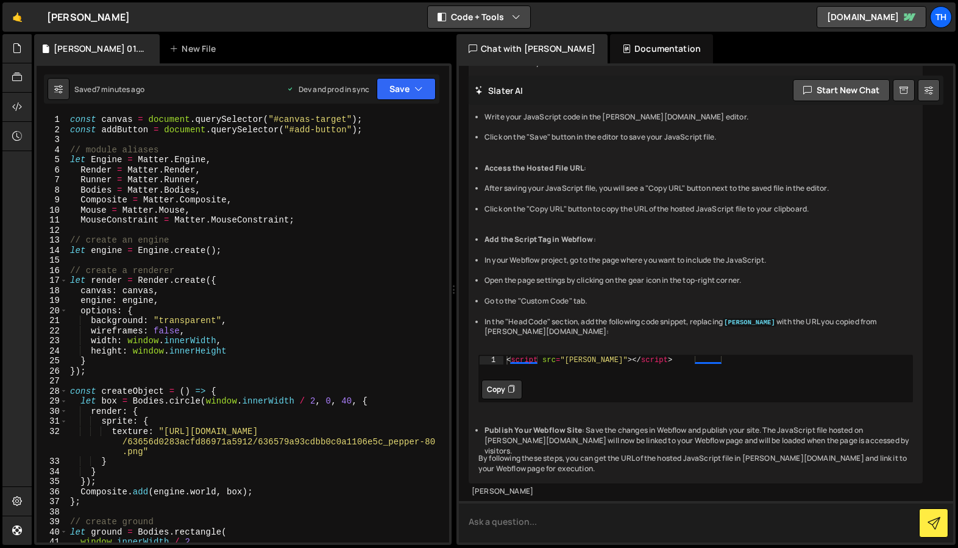
scroll to position [1880, 0]
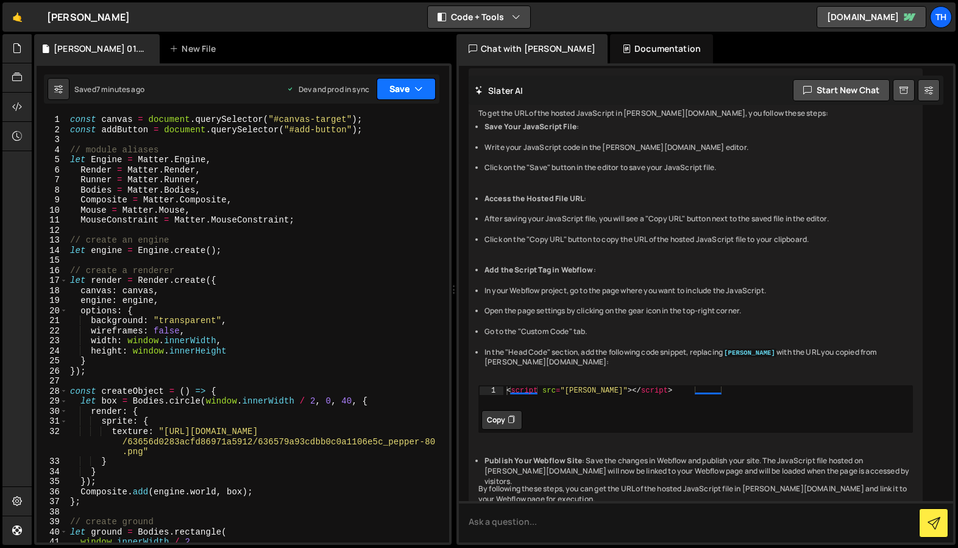
click at [394, 93] on button "Save" at bounding box center [406, 89] width 59 height 22
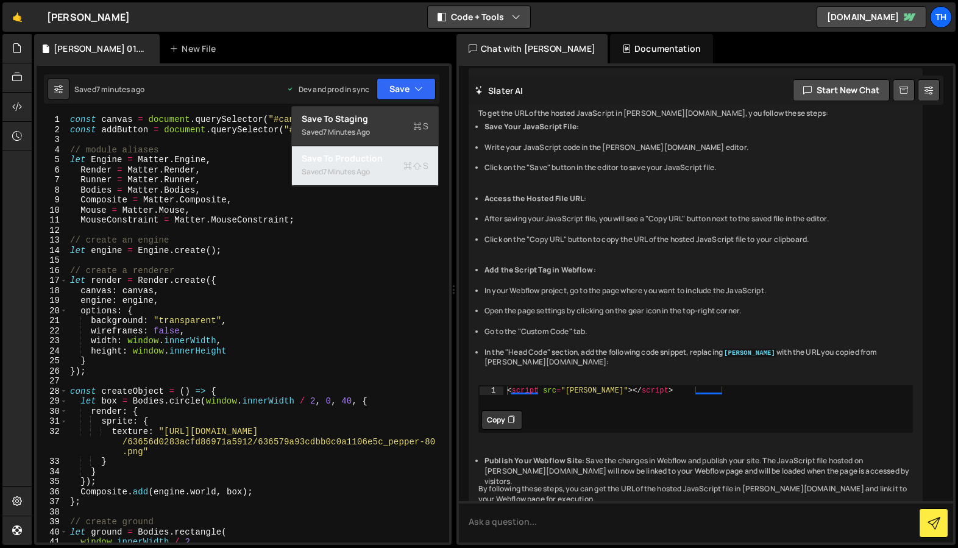
click at [364, 173] on div "7 minutes ago" at bounding box center [346, 171] width 47 height 10
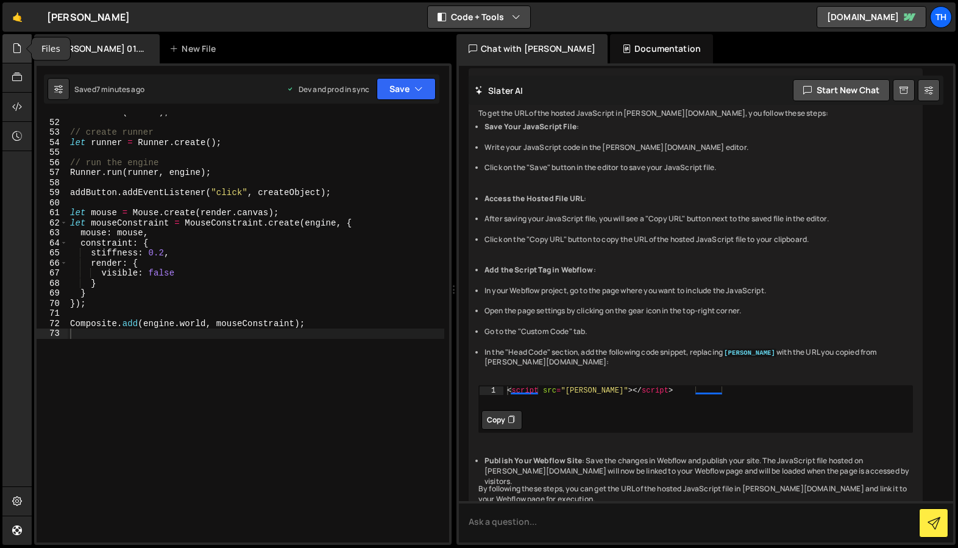
click at [21, 46] on icon at bounding box center [17, 47] width 10 height 13
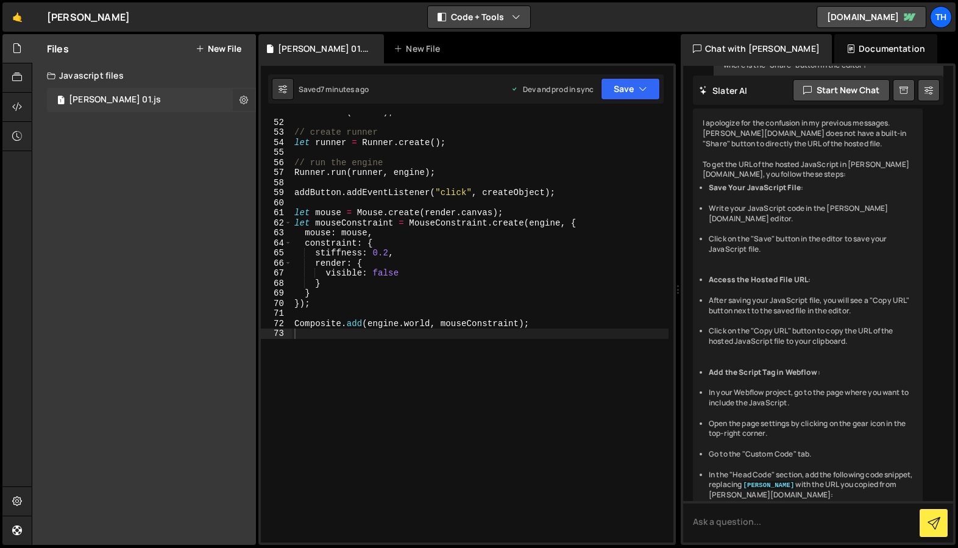
click at [242, 100] on icon at bounding box center [243, 100] width 9 height 12
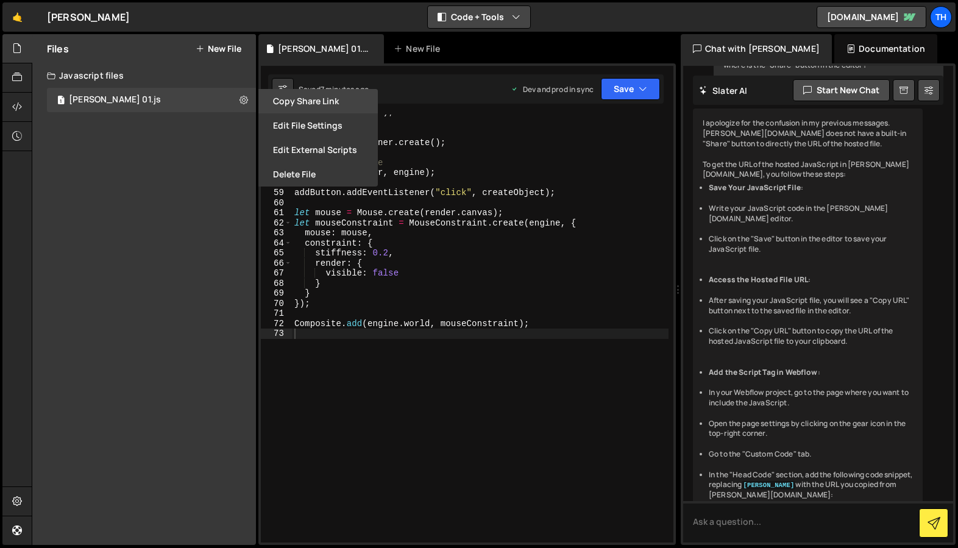
click at [289, 101] on button "Copy share link" at bounding box center [317, 101] width 119 height 24
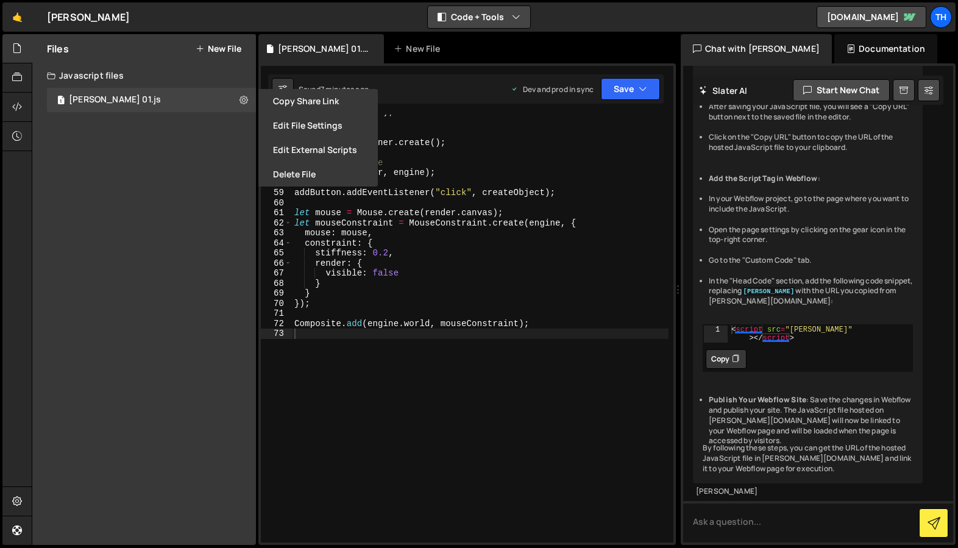
scroll to position [2709, 0]
click at [725, 349] on button "Copy" at bounding box center [726, 358] width 41 height 19
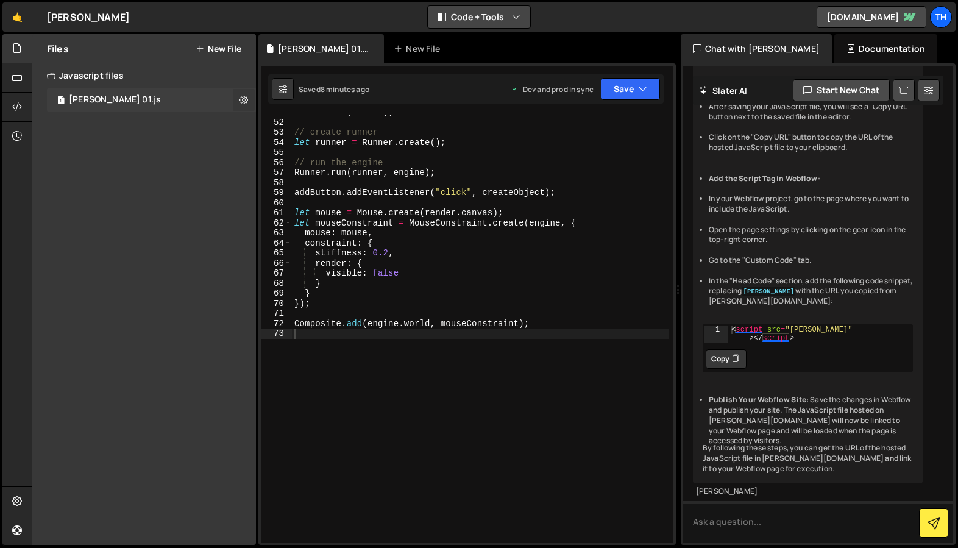
click at [243, 98] on icon at bounding box center [243, 100] width 9 height 12
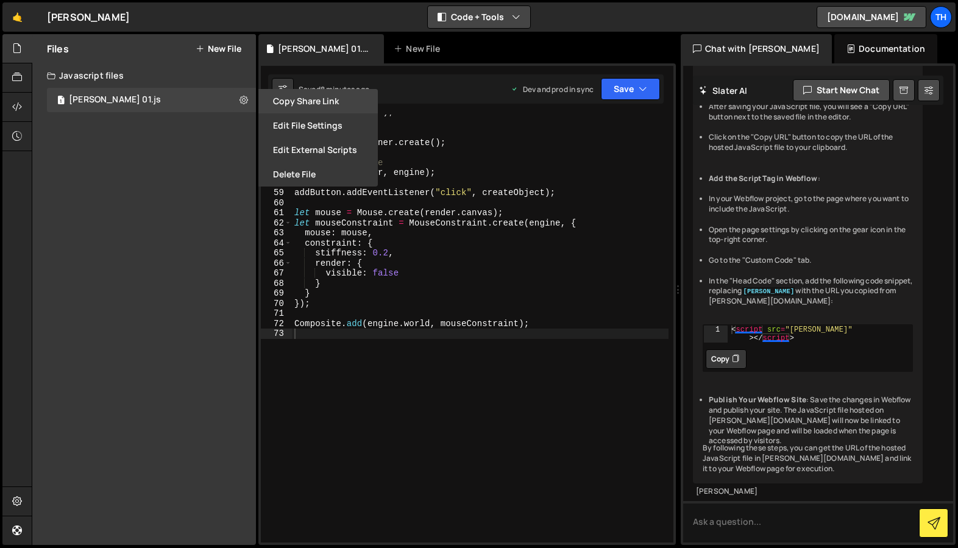
click at [280, 102] on button "Copy share link" at bounding box center [317, 101] width 119 height 24
click at [401, 394] on div "Render . run ( render ) ; // create runner let runner = Runner . create ( ) ; /…" at bounding box center [480, 331] width 377 height 448
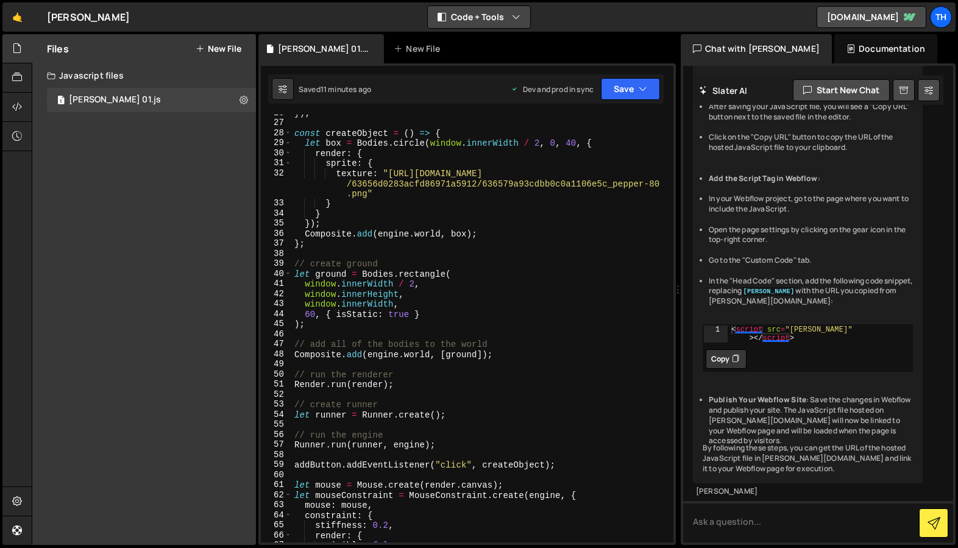
scroll to position [0, 0]
